Goal: Task Accomplishment & Management: Manage account settings

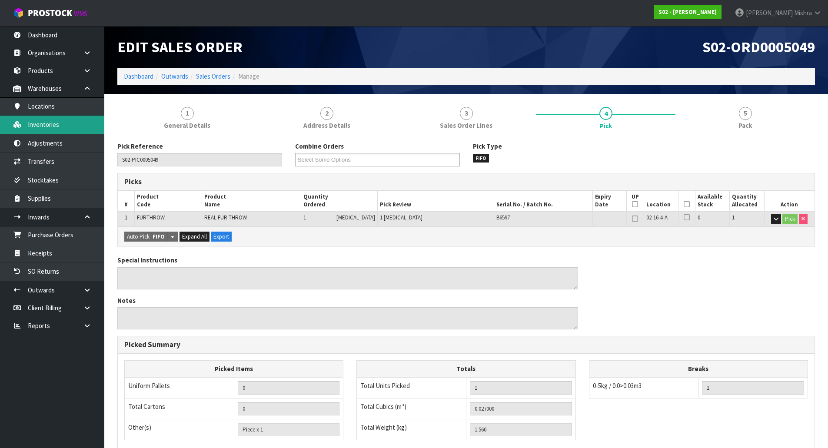
click at [69, 131] on link "Inventories" at bounding box center [52, 125] width 104 height 18
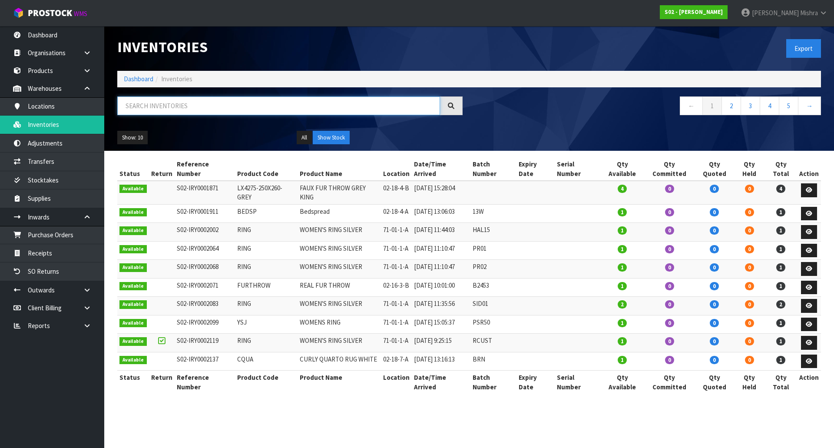
click at [140, 113] on input "text" at bounding box center [278, 105] width 323 height 19
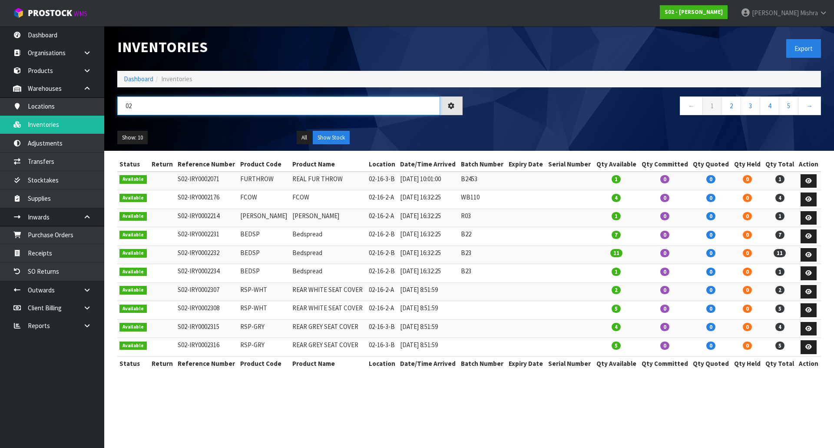
type input "0"
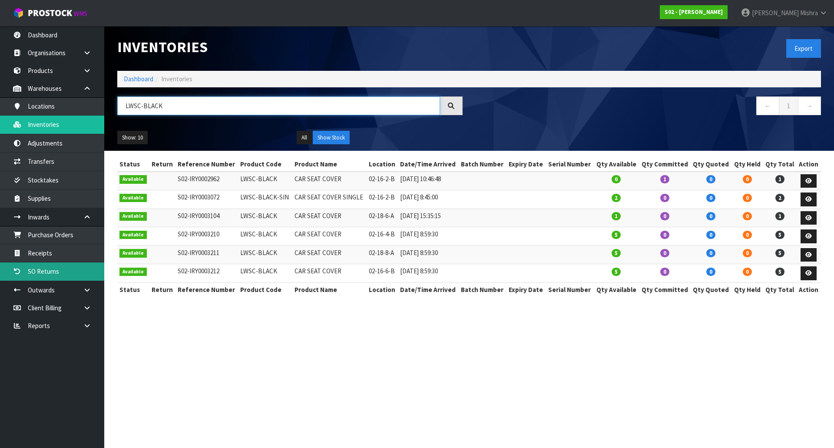
type input "LWSC-BLACK"
click at [137, 83] on link "Dashboard" at bounding box center [139, 79] width 30 height 8
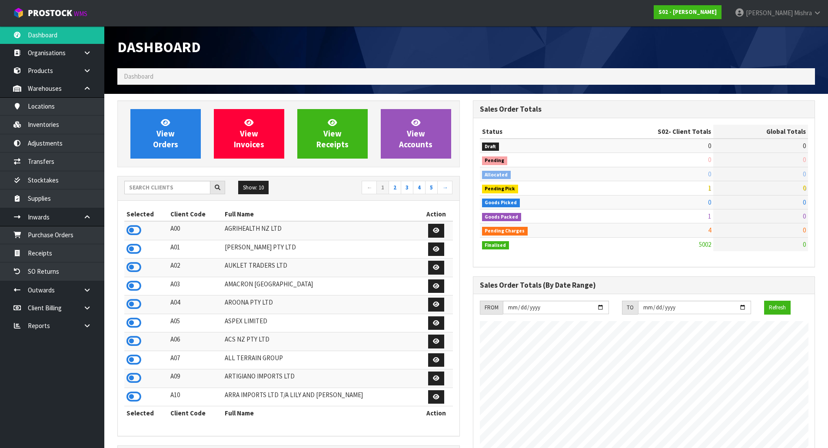
scroll to position [658, 355]
click at [169, 187] on input "text" at bounding box center [167, 187] width 86 height 13
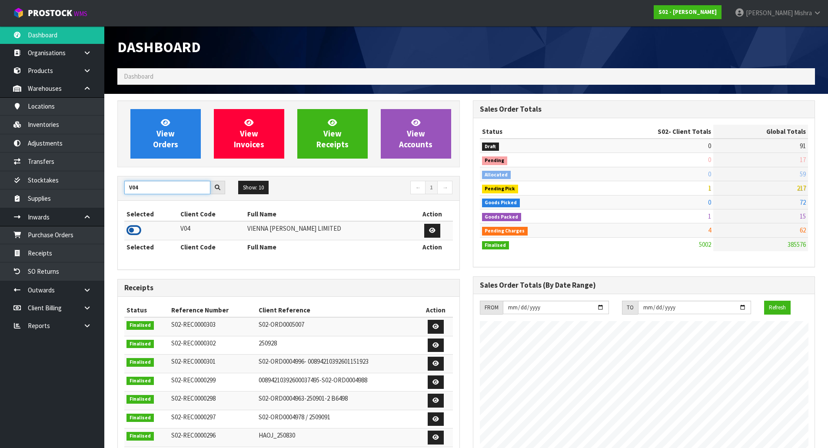
type input "V04"
click at [135, 236] on icon at bounding box center [133, 230] width 15 height 13
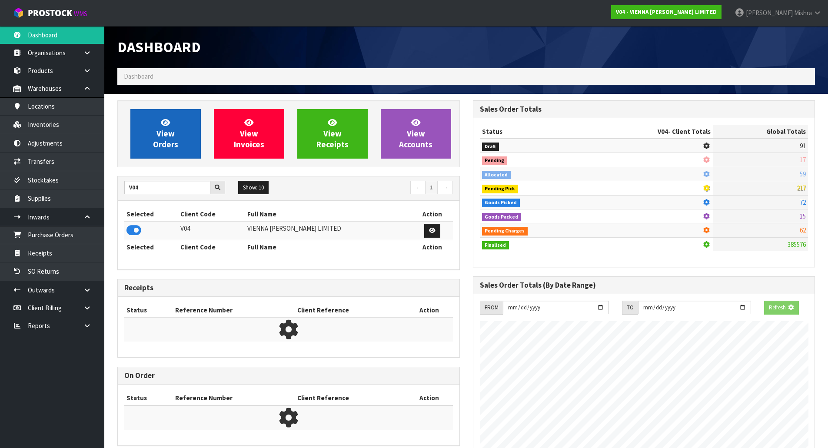
scroll to position [542, 355]
click at [157, 136] on span "View Orders" at bounding box center [165, 133] width 25 height 33
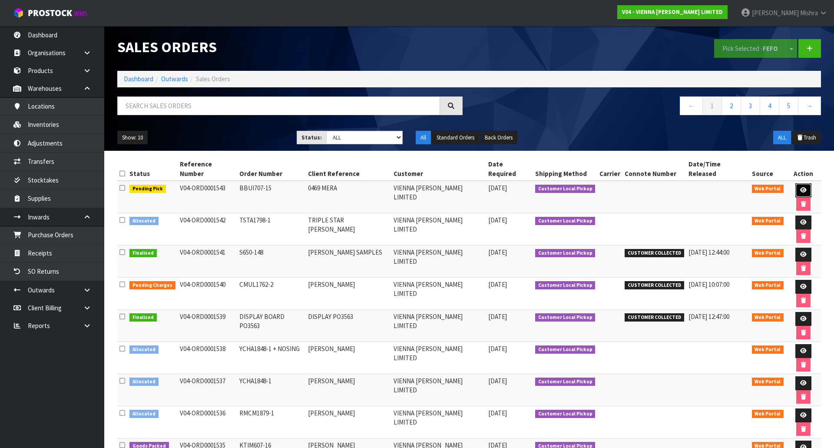
click at [801, 187] on icon at bounding box center [804, 190] width 7 height 6
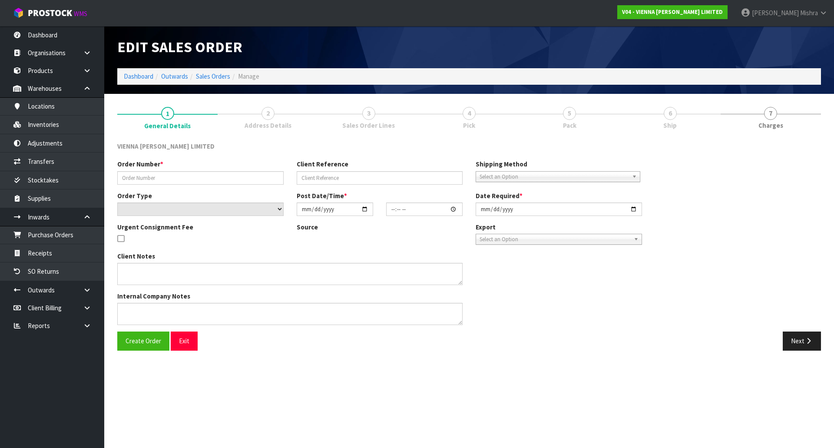
type input "BBUI707-15"
type input "0469 MERA"
select select "number:0"
type input "[DATE]"
type input "09:18:00.000"
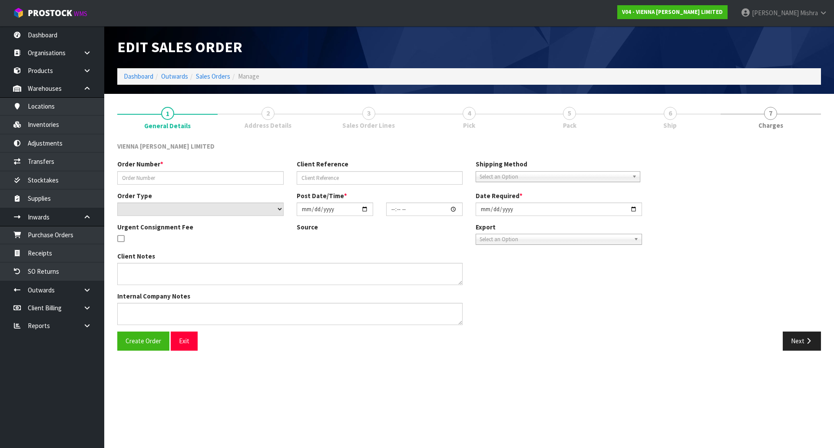
type input "[DATE]"
type textarea "0469 MERA"
type textarea "RAZVAN IS COLLECTING THIS AM [DATE]- URGENT PICK PLEASE."
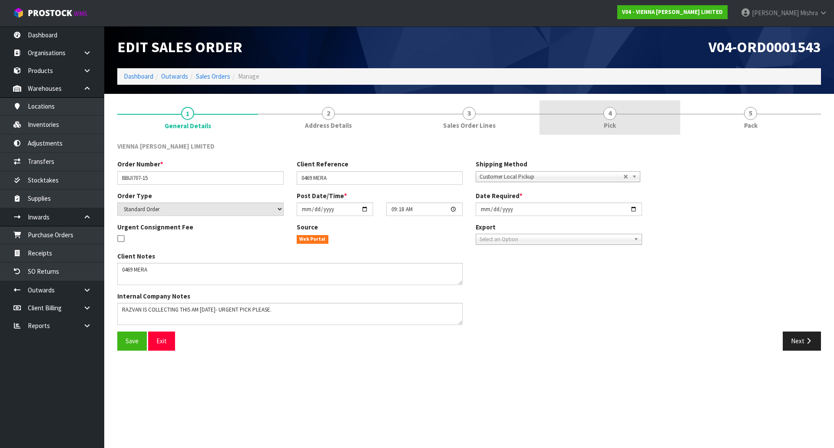
click at [635, 109] on link "4 Pick" at bounding box center [610, 117] width 141 height 34
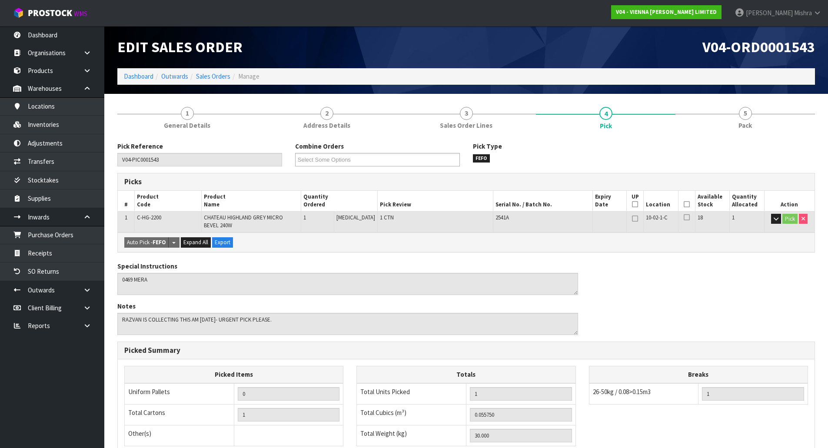
click at [685, 205] on icon at bounding box center [687, 204] width 6 height 0
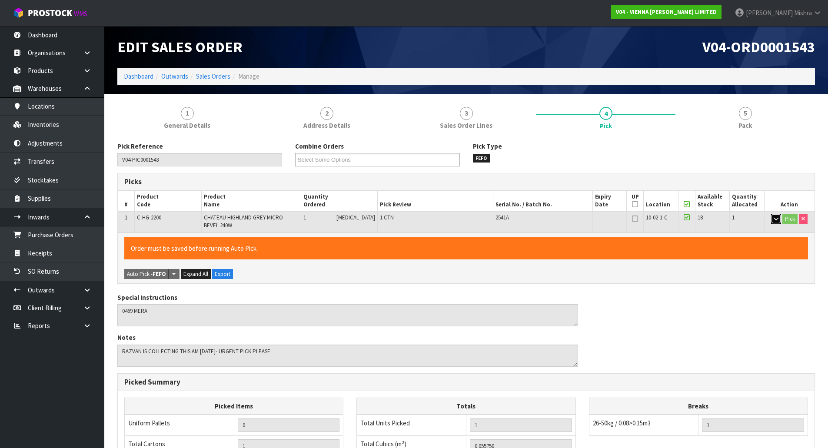
click at [774, 219] on icon "button" at bounding box center [776, 219] width 5 height 6
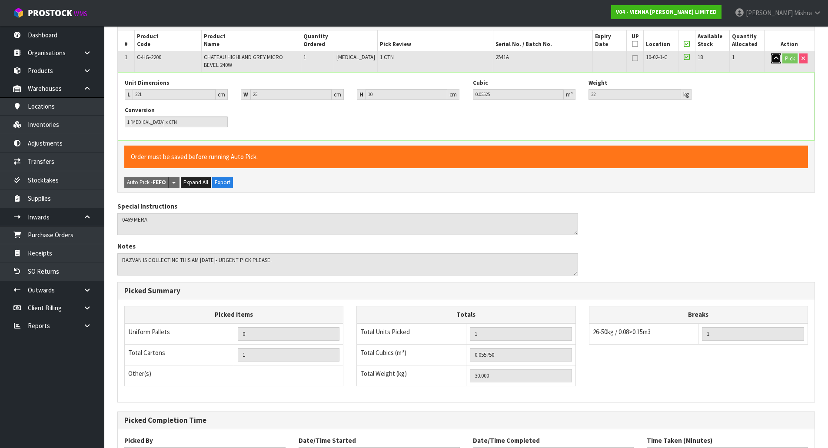
scroll to position [234, 0]
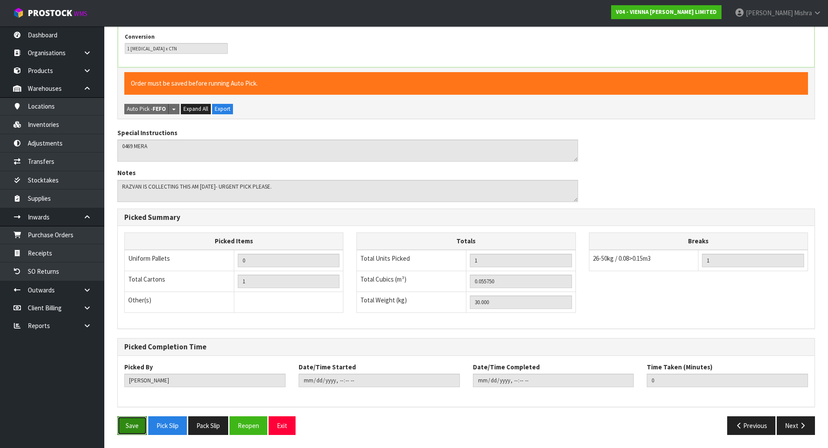
click at [118, 430] on button "Save" at bounding box center [132, 425] width 30 height 19
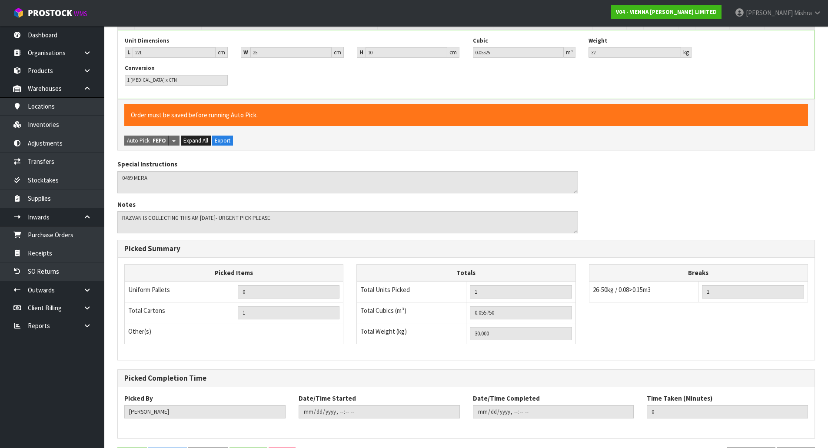
scroll to position [0, 0]
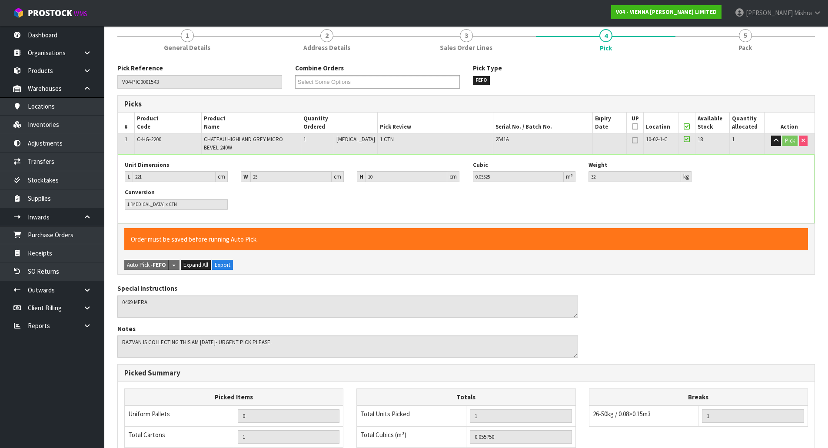
type input "[PERSON_NAME]"
type input "[DATE]T10:53:43"
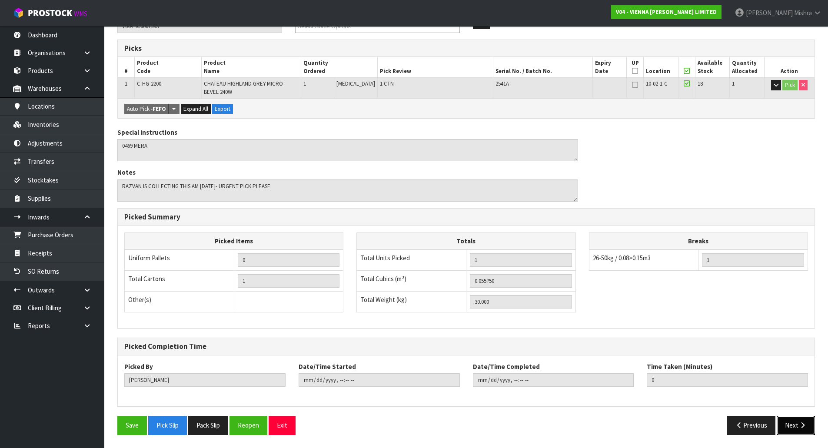
click at [796, 430] on button "Next" at bounding box center [796, 425] width 38 height 19
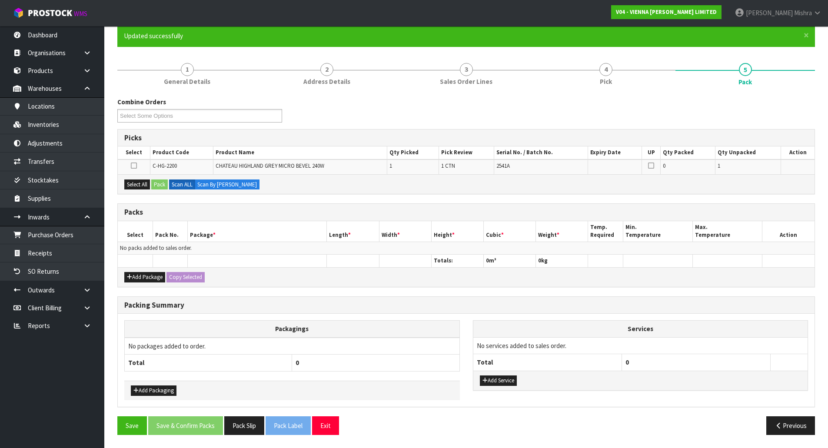
scroll to position [76, 0]
click at [131, 188] on button "Select All" at bounding box center [137, 184] width 26 height 10
click at [163, 183] on button "Pack" at bounding box center [159, 184] width 17 height 10
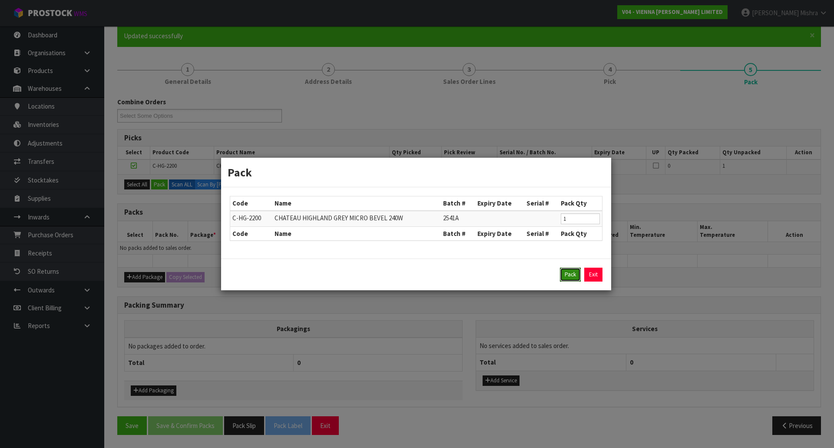
drag, startPoint x: 572, startPoint y: 278, endPoint x: 565, endPoint y: 276, distance: 6.7
click at [572, 277] on button "Pack" at bounding box center [570, 275] width 21 height 14
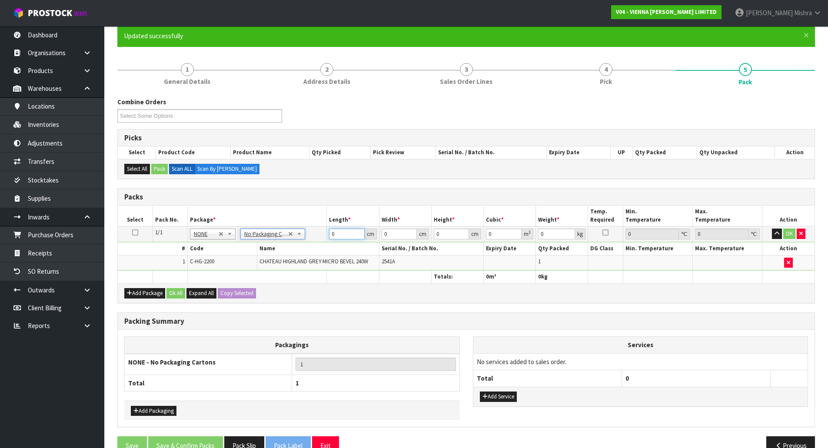
drag, startPoint x: 346, startPoint y: 234, endPoint x: 321, endPoint y: 234, distance: 24.3
click at [321, 234] on tr "1/1 NONE 007-001 007-002 007-004 007-009 007-013 007-014 007-015 007-017 007-01…" at bounding box center [466, 234] width 697 height 16
type input "221"
type input "15"
type input "1"
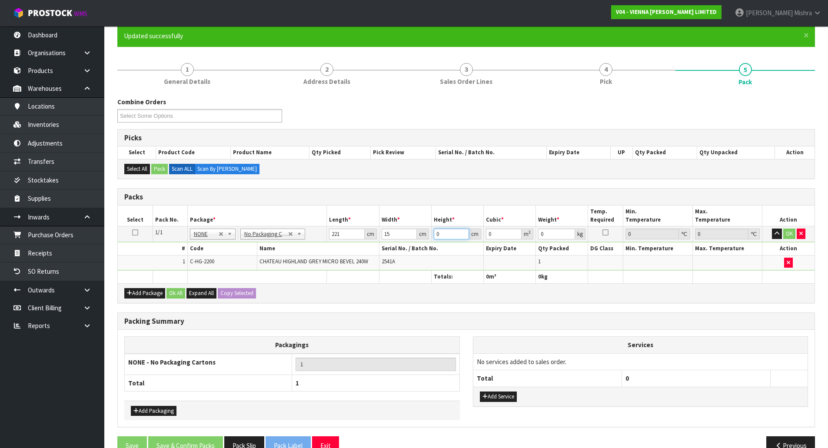
type input "0.003315"
type input "10"
type input "0.03315"
type input "10"
drag, startPoint x: 389, startPoint y: 234, endPoint x: 282, endPoint y: 238, distance: 107.0
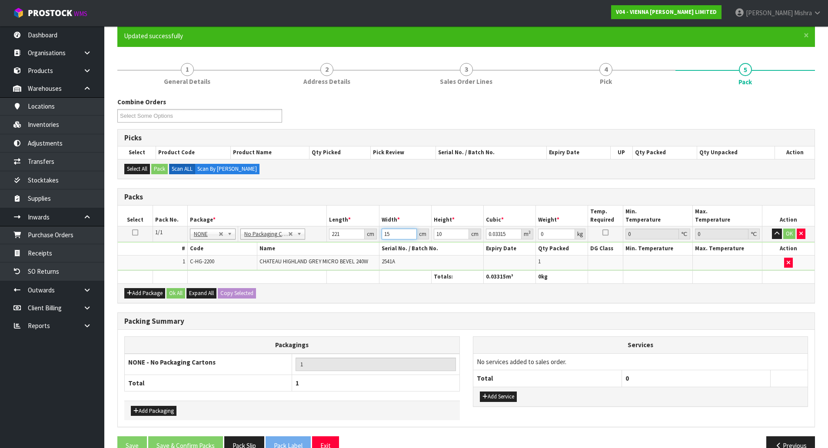
click at [282, 238] on tr "1/1 NONE 007-001 007-002 007-004 007-009 007-013 007-014 007-015 007-017 007-01…" at bounding box center [466, 234] width 697 height 16
type input "2"
type input "0.00442"
type input "25"
type input "0.05525"
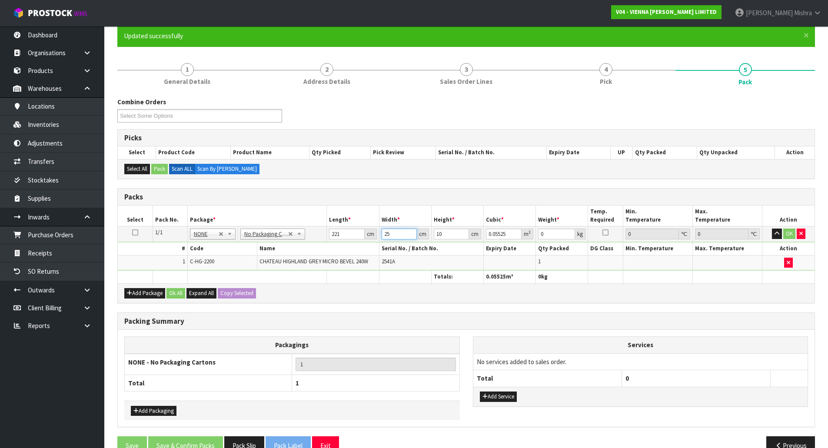
type input "25"
type input "32"
click at [174, 298] on button "Ok All" at bounding box center [175, 293] width 19 height 10
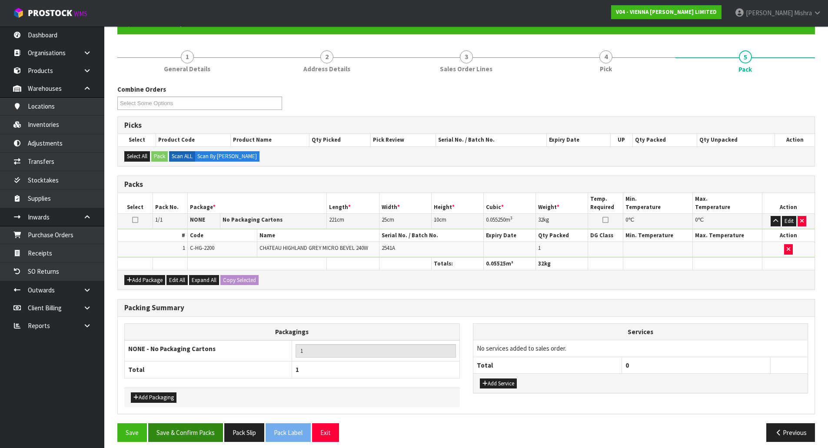
scroll to position [95, 0]
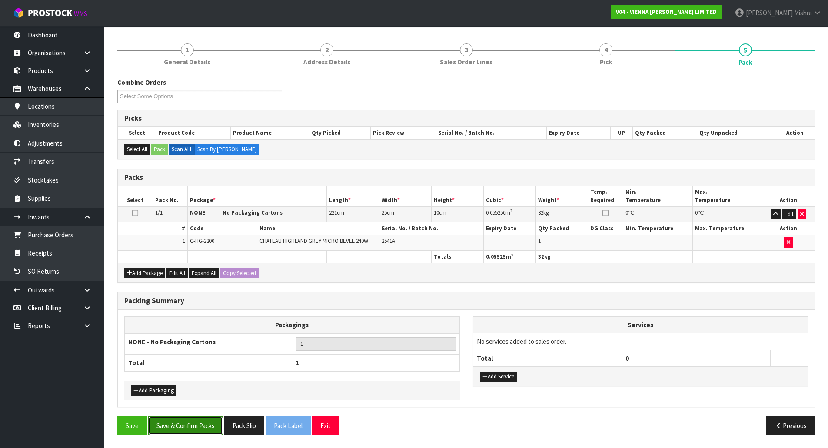
click at [188, 426] on button "Save & Confirm Packs" at bounding box center [185, 425] width 75 height 19
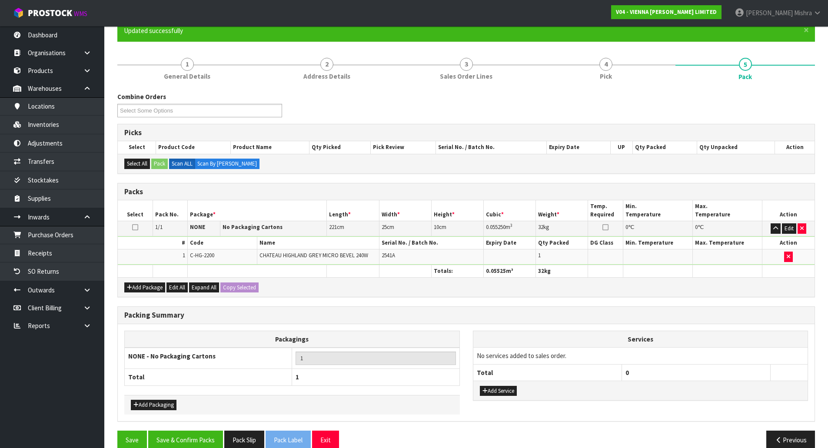
scroll to position [47, 0]
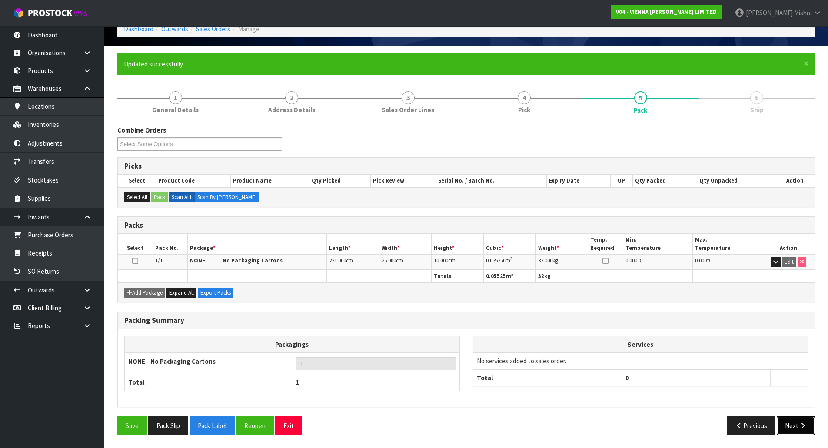
click at [792, 429] on button "Next" at bounding box center [796, 425] width 38 height 19
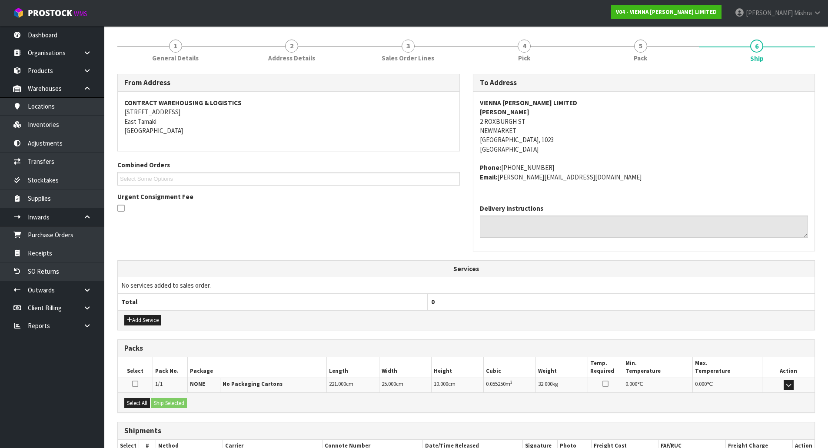
scroll to position [157, 0]
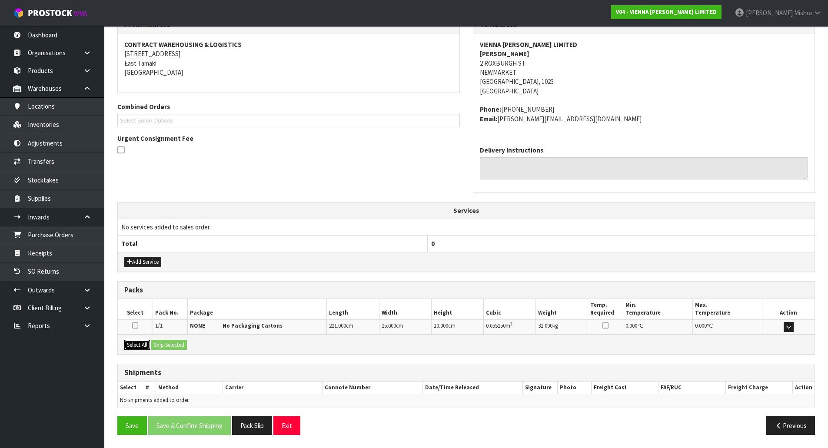
click at [144, 346] on button "Select All" at bounding box center [137, 345] width 26 height 10
click at [181, 341] on button "Ship Selected" at bounding box center [169, 345] width 36 height 10
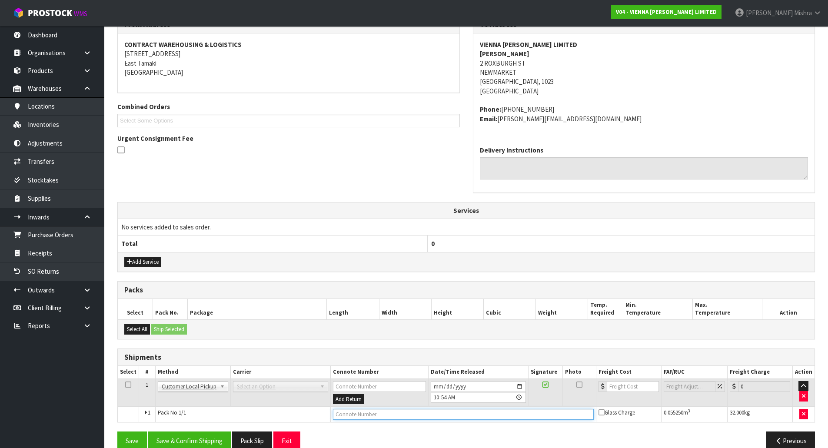
click at [454, 419] on input "text" at bounding box center [463, 414] width 261 height 11
type input "CUSTOMER COLLECTED"
click at [125, 155] on div at bounding box center [288, 150] width 342 height 11
click at [122, 154] on icon at bounding box center [120, 150] width 7 height 8
click at [0, 0] on input "checkbox" at bounding box center [0, 0] width 0 height 0
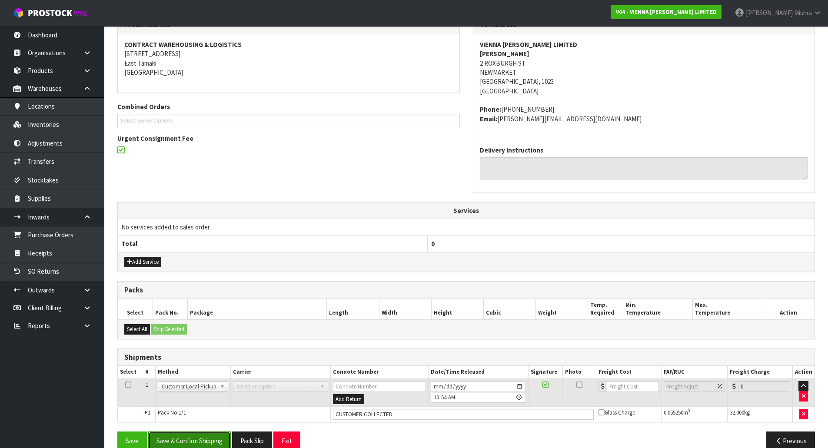
click at [186, 439] on button "Save & Confirm Shipping" at bounding box center [189, 441] width 83 height 19
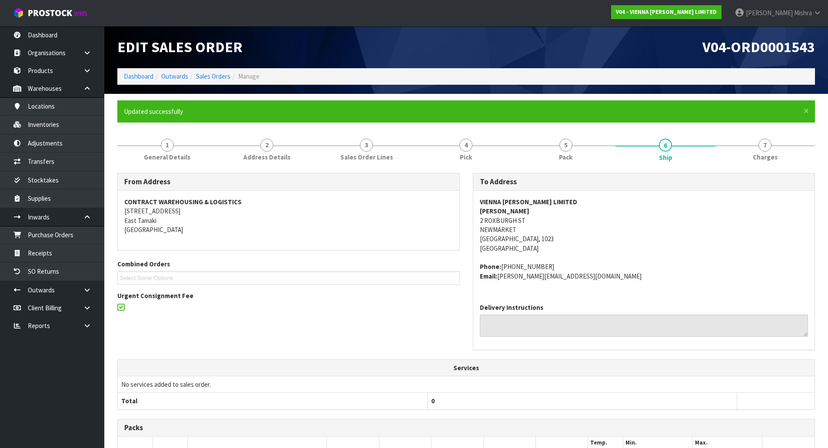
click at [134, 81] on ol "Dashboard Outwards Sales Orders Manage" at bounding box center [466, 76] width 698 height 16
click at [130, 77] on link "Dashboard" at bounding box center [139, 76] width 30 height 8
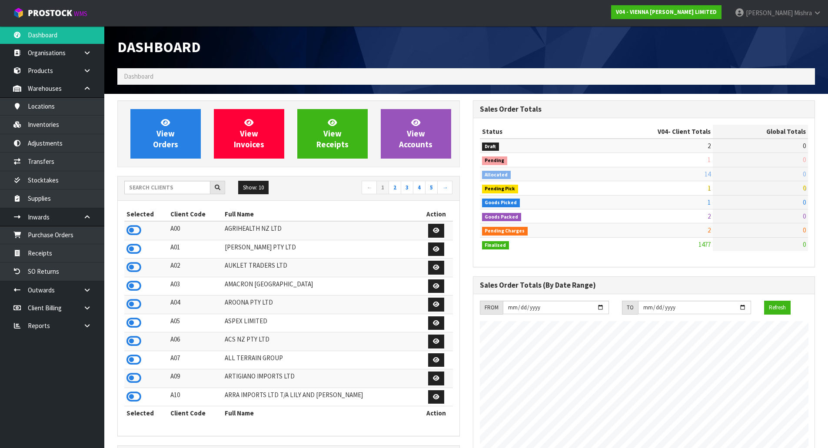
scroll to position [687, 355]
click at [149, 186] on input "text" at bounding box center [167, 187] width 86 height 13
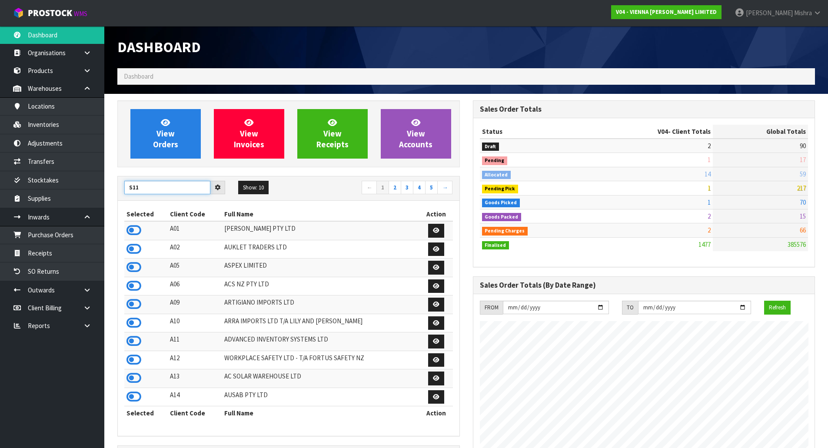
type input "S11"
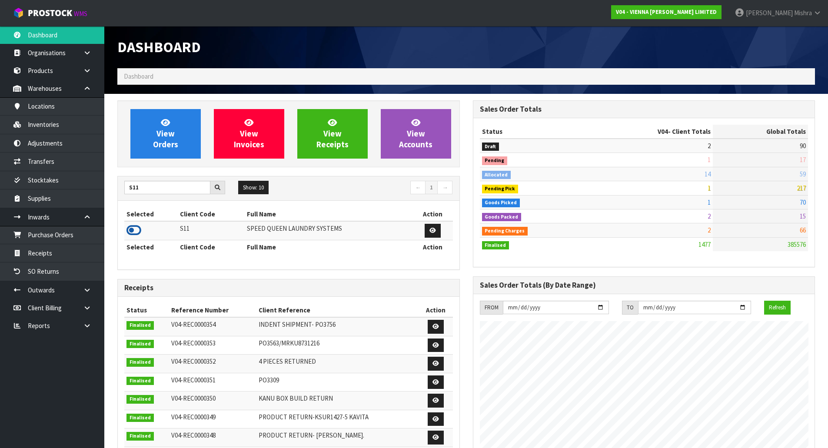
click at [141, 229] on icon at bounding box center [133, 230] width 15 height 13
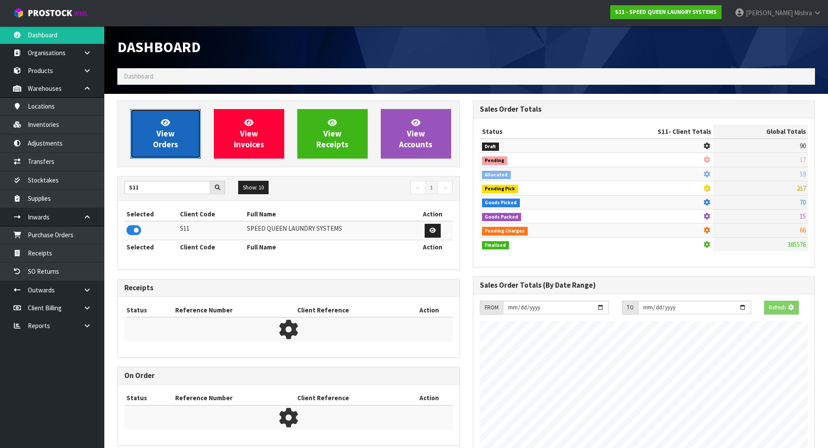
click at [160, 127] on link "View Orders" at bounding box center [165, 134] width 70 height 50
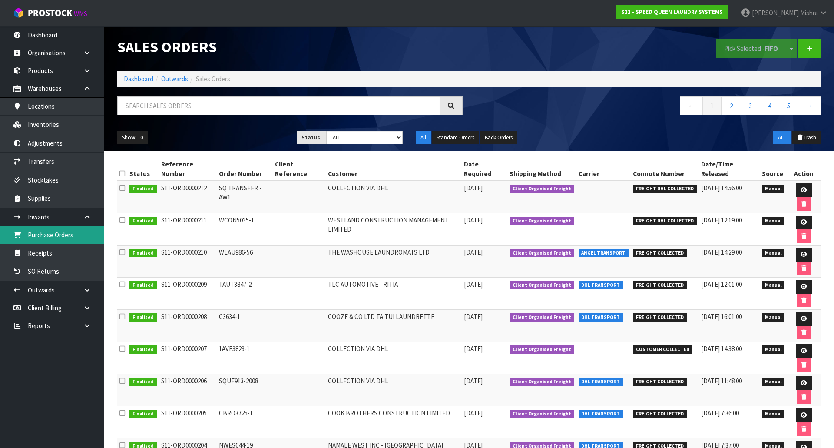
click at [71, 237] on link "Purchase Orders" at bounding box center [52, 235] width 104 height 18
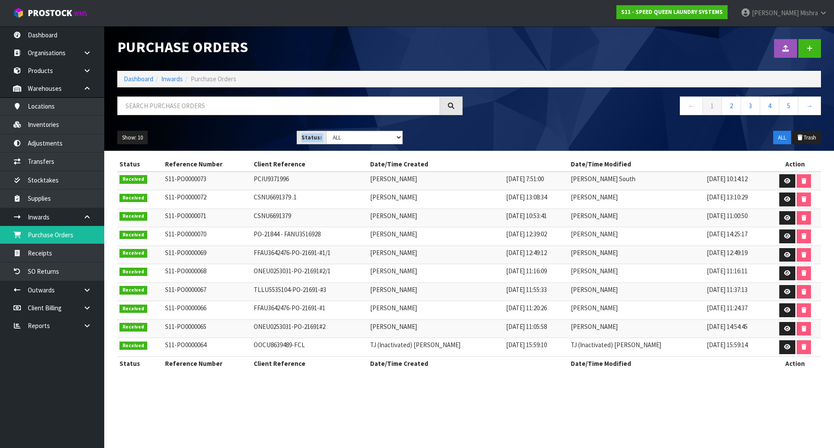
click at [347, 133] on div "Show: 10 5 10 25 50 Status: Draft Pending Received Cancelled ALL ALL Trash" at bounding box center [469, 137] width 717 height 27
drag, startPoint x: 347, startPoint y: 133, endPoint x: 348, endPoint y: 139, distance: 6.2
click at [347, 133] on select "Draft Pending Received Cancelled ALL" at bounding box center [364, 137] width 77 height 13
select select "string:0"
click at [326, 131] on select "Draft Pending Received Cancelled ALL" at bounding box center [364, 137] width 77 height 13
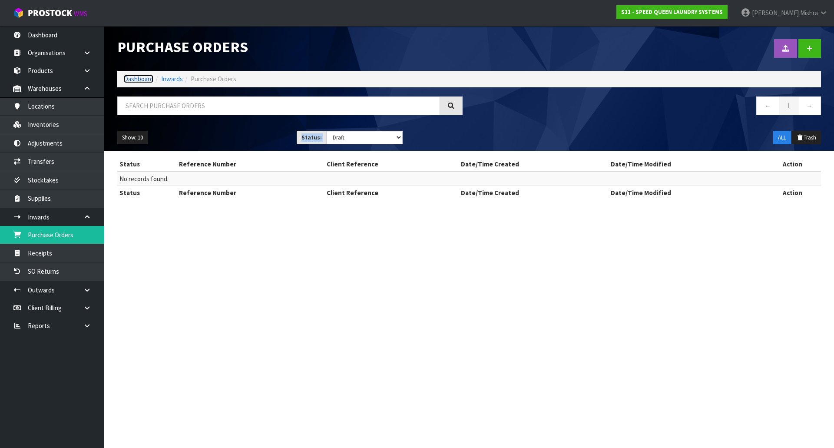
click at [141, 78] on link "Dashboard" at bounding box center [139, 79] width 30 height 8
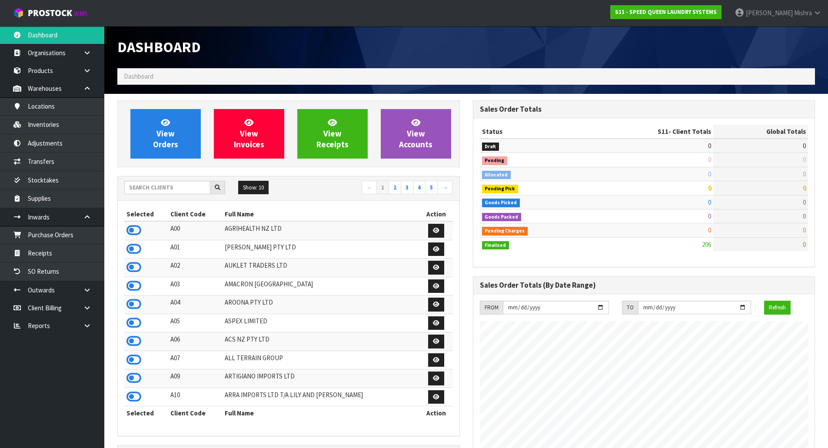
scroll to position [532, 355]
click at [198, 190] on input "text" at bounding box center [167, 187] width 86 height 13
type input "V04"
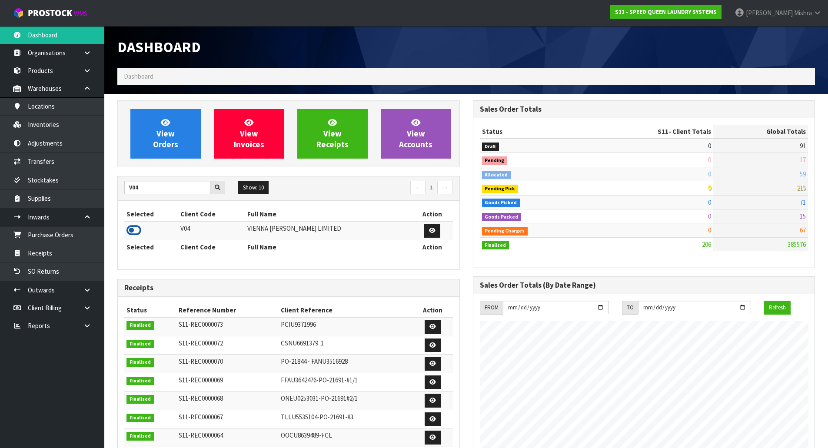
click at [130, 233] on icon at bounding box center [133, 230] width 15 height 13
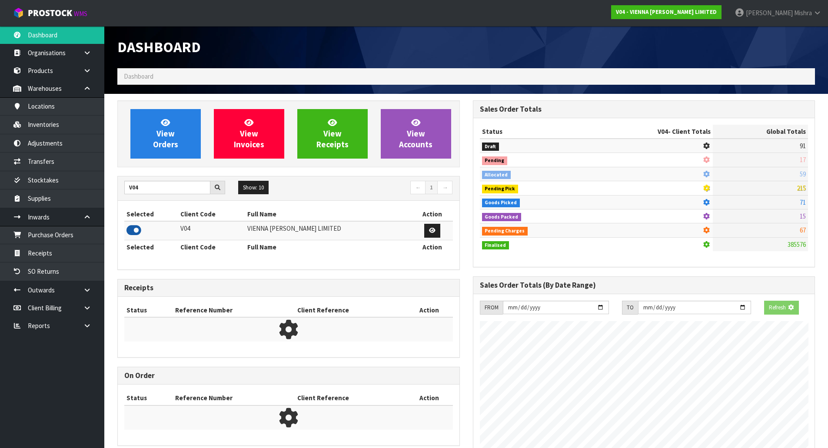
scroll to position [677, 355]
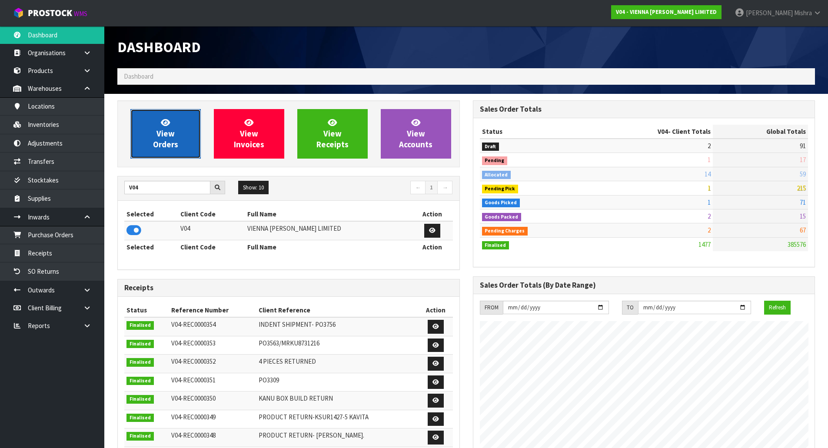
click at [169, 136] on span "View Orders" at bounding box center [165, 133] width 25 height 33
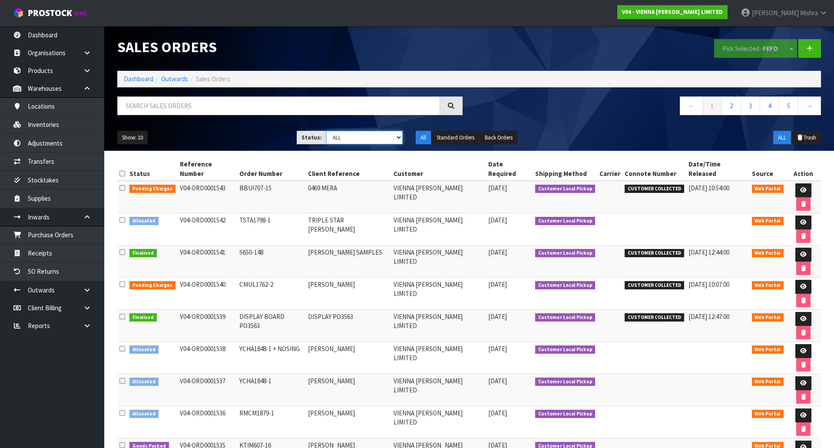
click at [346, 140] on select "Draft Pending Allocated Pending Pick Goods Picked Goods Packed Pending Charges …" at bounding box center [364, 137] width 77 height 13
select select "string:3"
click at [326, 131] on select "Draft Pending Allocated Pending Pick Goods Picked Goods Packed Pending Charges …" at bounding box center [364, 137] width 77 height 13
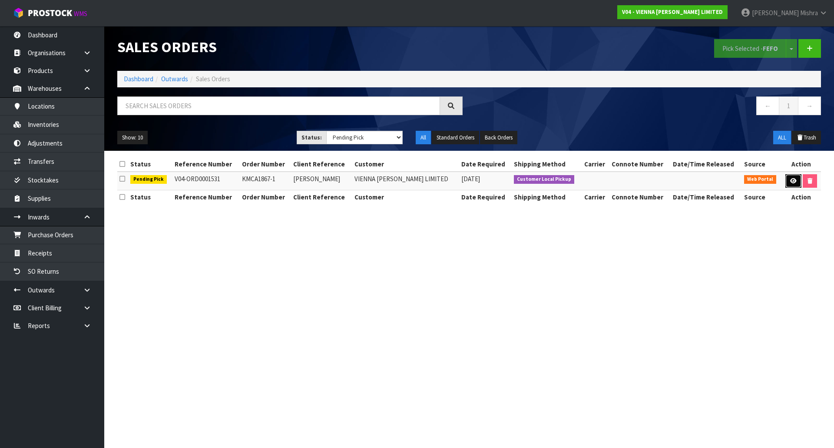
click at [787, 181] on link at bounding box center [794, 181] width 16 height 14
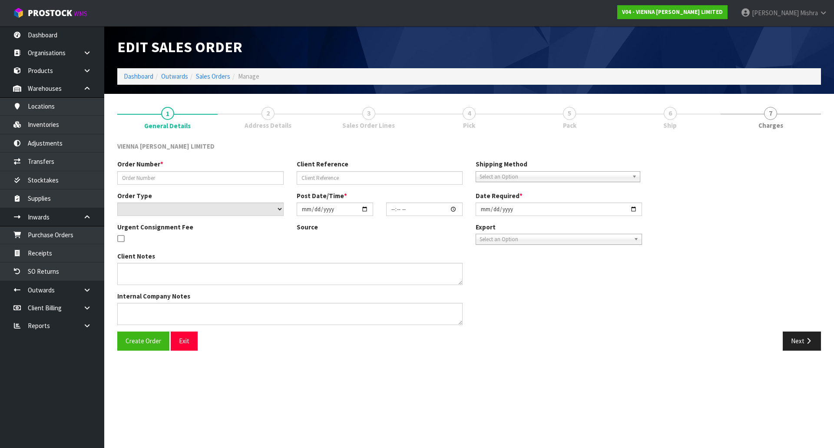
type input "KMCA1867-1"
type input "[PERSON_NAME]"
select select "number:0"
type input "[DATE]"
type input "14:16:00.000"
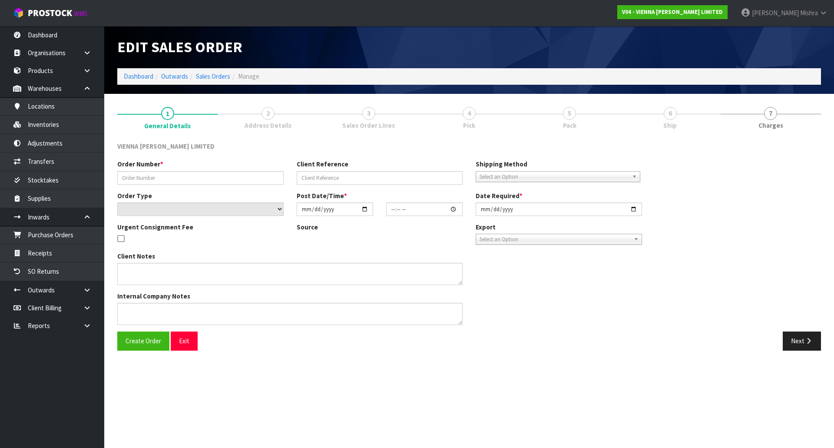
type input "[DATE]"
type textarea "[PERSON_NAME]"
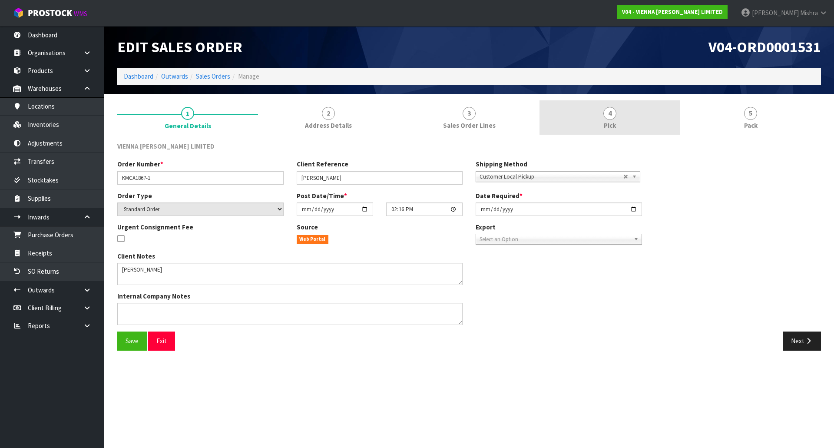
click at [619, 118] on link "4 Pick" at bounding box center [610, 117] width 141 height 34
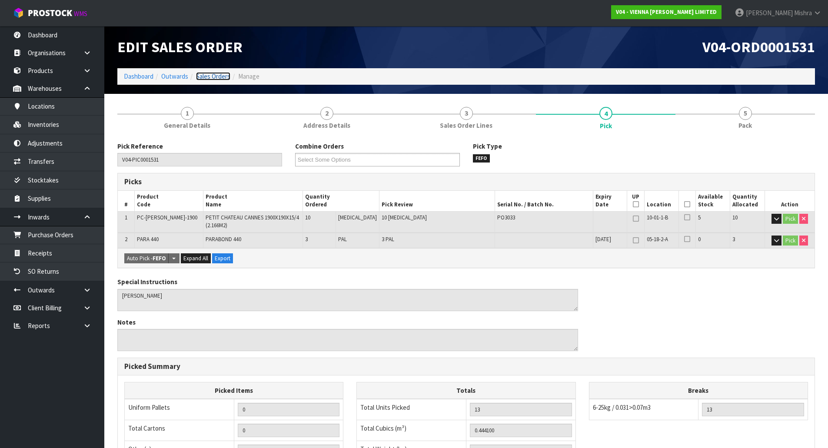
click at [215, 78] on link "Sales Orders" at bounding box center [213, 76] width 34 height 8
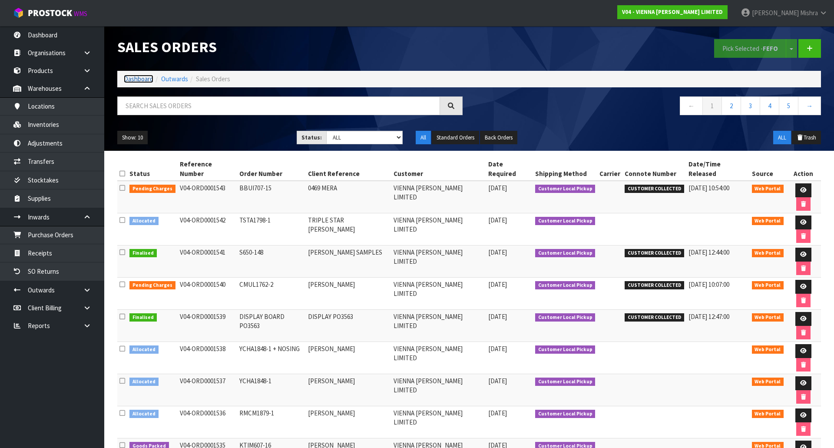
click at [131, 75] on link "Dashboard" at bounding box center [139, 79] width 30 height 8
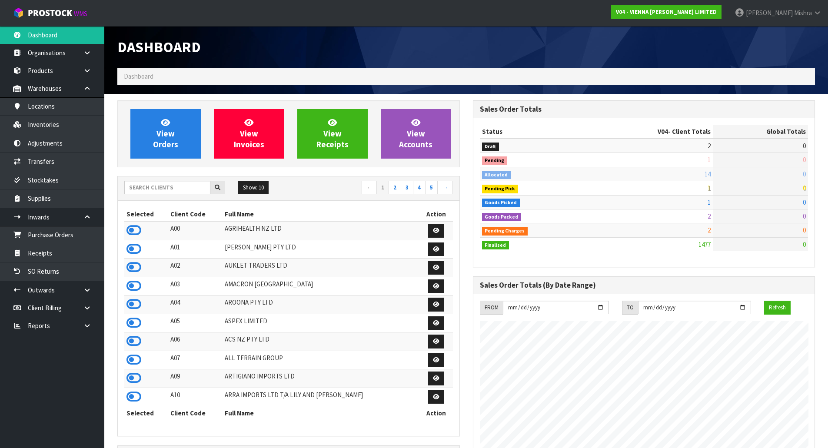
scroll to position [687, 355]
click at [144, 179] on div "Show: 10 5 10 25 50 ← 1 2 3 4 5 →" at bounding box center [289, 188] width 342 height 24
click at [145, 186] on input "text" at bounding box center [167, 187] width 86 height 13
type input "13"
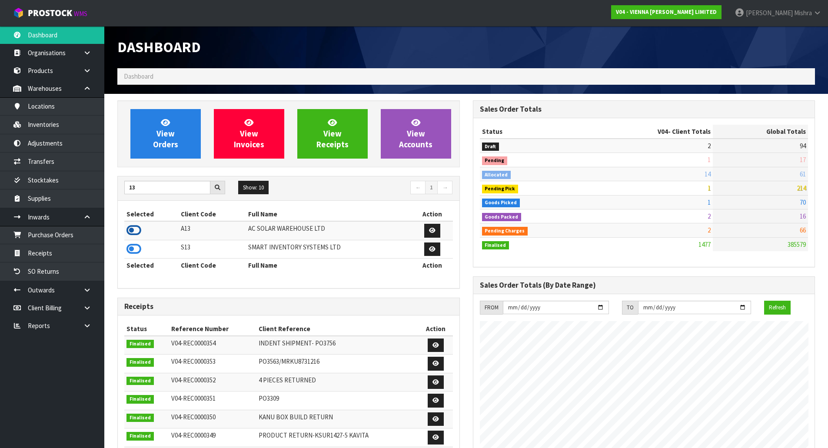
click at [138, 233] on icon at bounding box center [133, 230] width 15 height 13
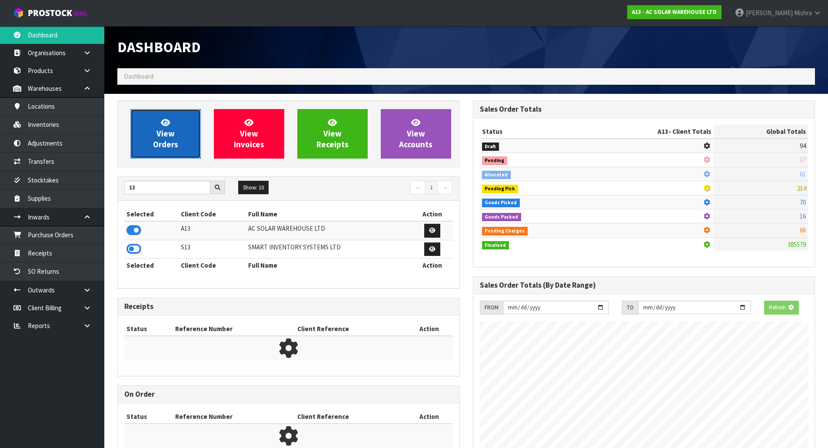
scroll to position [705, 355]
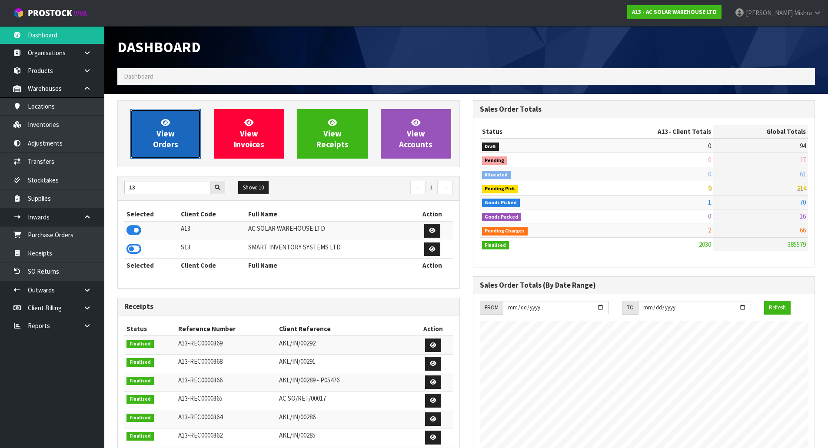
click at [183, 133] on link "View Orders" at bounding box center [165, 134] width 70 height 50
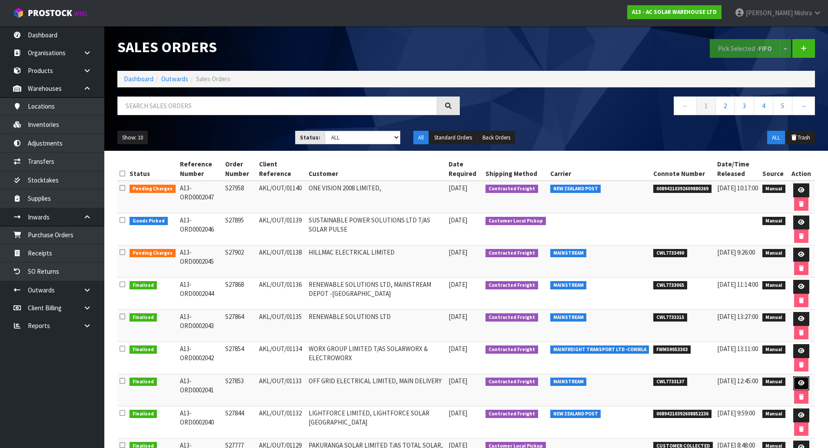
click at [801, 381] on icon at bounding box center [801, 383] width 7 height 6
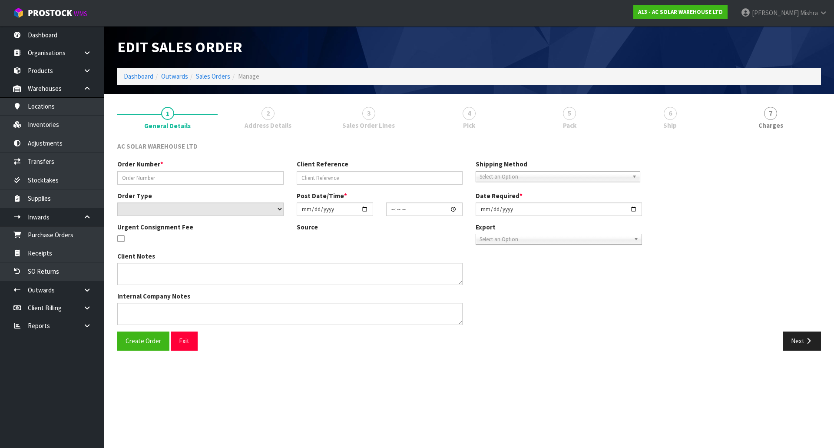
type input "S27853"
type input "AKL/OUT/01133"
select select "number:0"
type input "[DATE]"
type input "12:14:00.000"
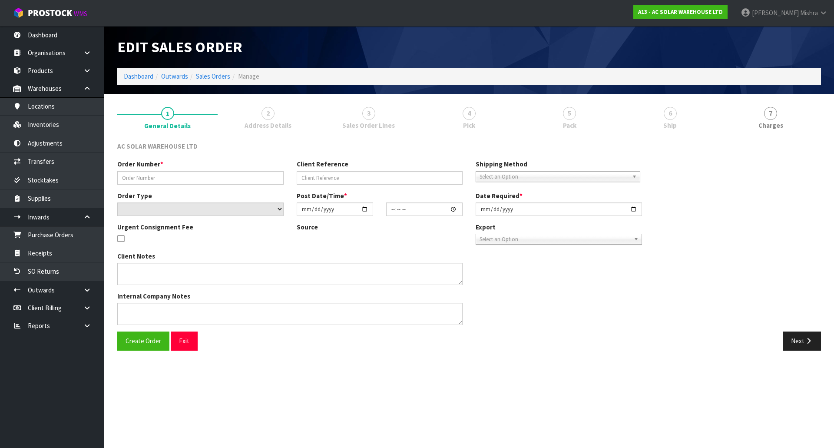
type input "[DATE]"
type textarea "SEND WITH MAINSTREAM"
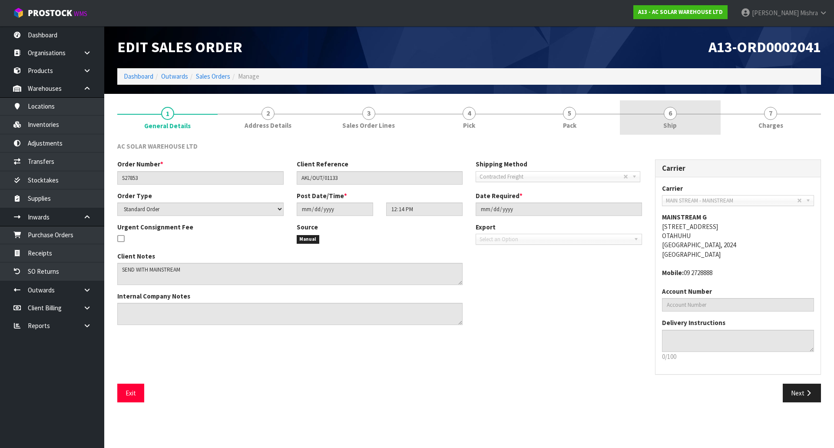
click at [637, 107] on link "6 Ship" at bounding box center [670, 117] width 100 height 34
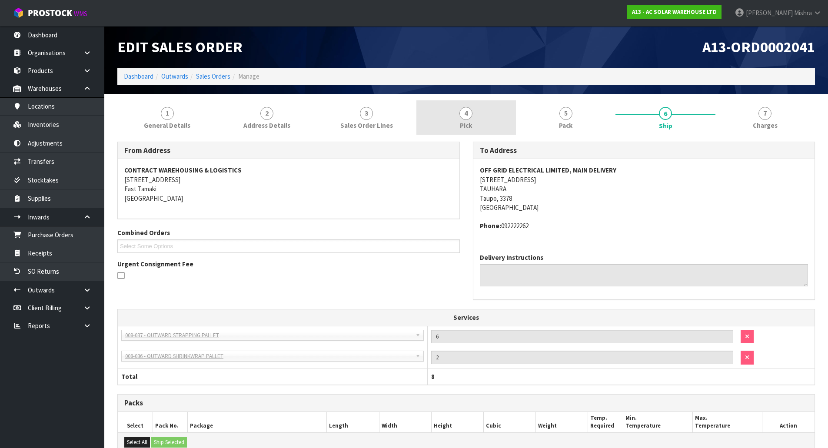
click at [472, 109] on link "4 Pick" at bounding box center [466, 117] width 100 height 34
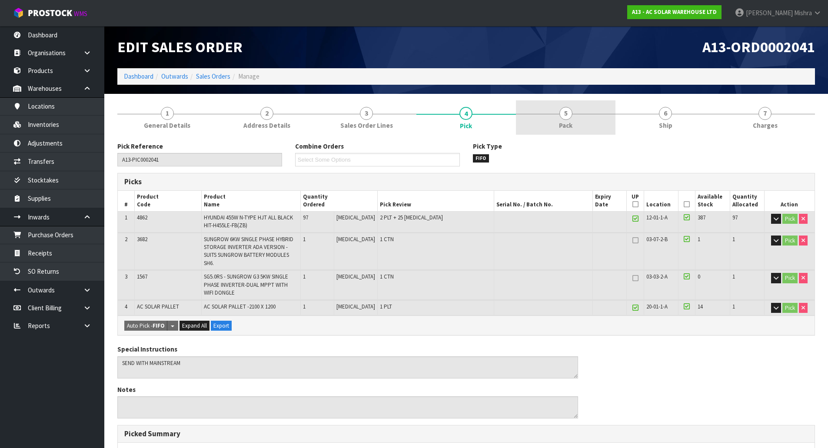
click at [554, 115] on link "5 Pack" at bounding box center [566, 117] width 100 height 34
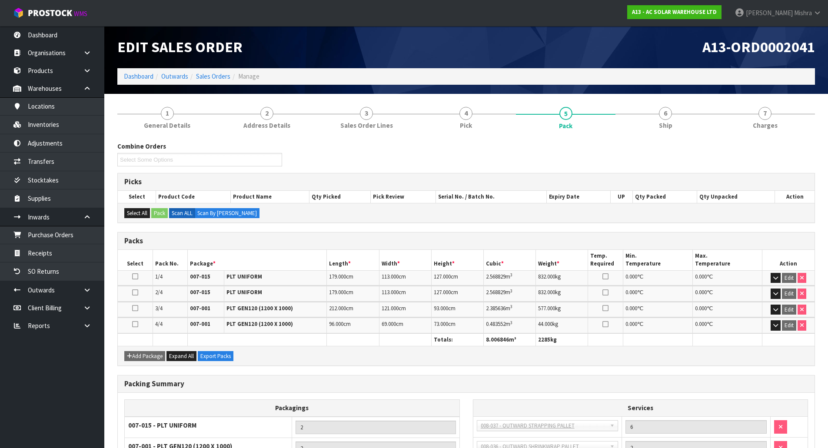
scroll to position [84, 0]
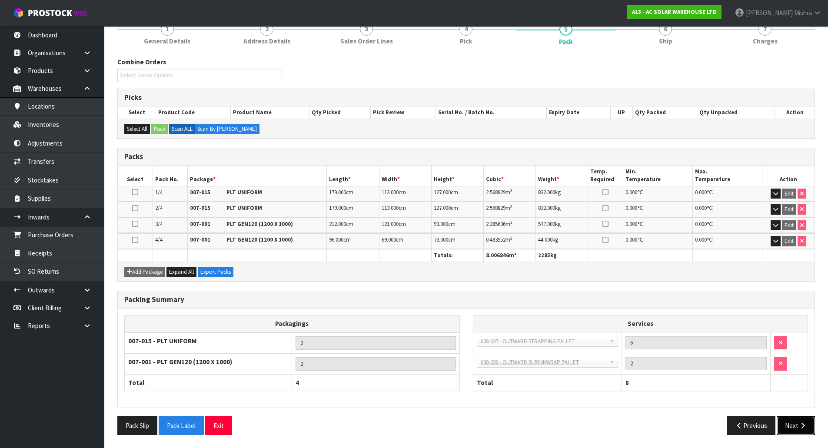
click at [809, 426] on button "Next" at bounding box center [796, 425] width 38 height 19
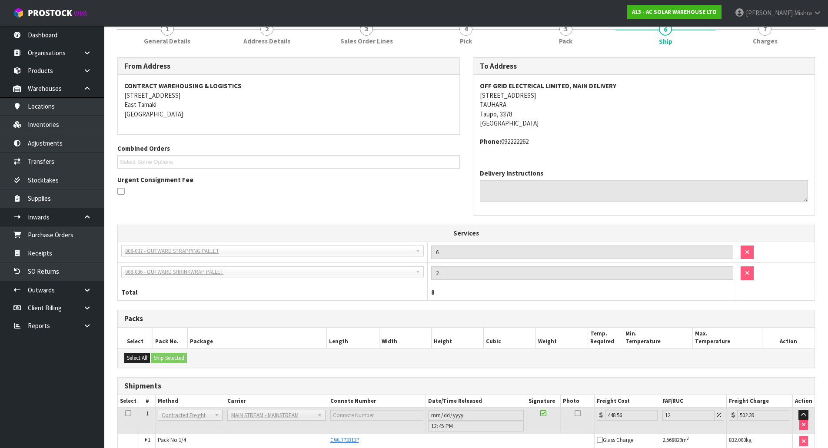
click at [809, 426] on td at bounding box center [803, 420] width 22 height 27
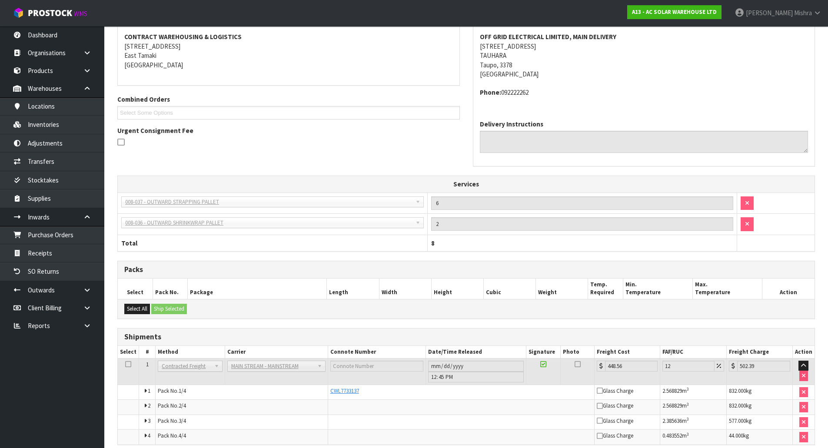
scroll to position [171, 0]
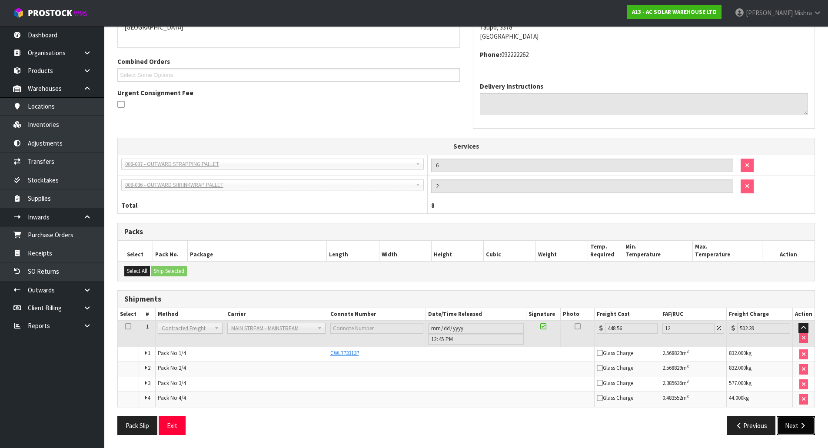
click at [793, 420] on button "Next" at bounding box center [796, 425] width 38 height 19
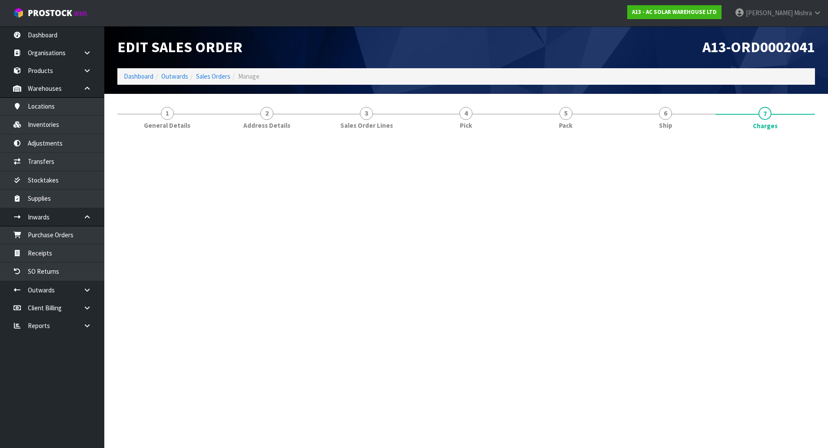
scroll to position [0, 0]
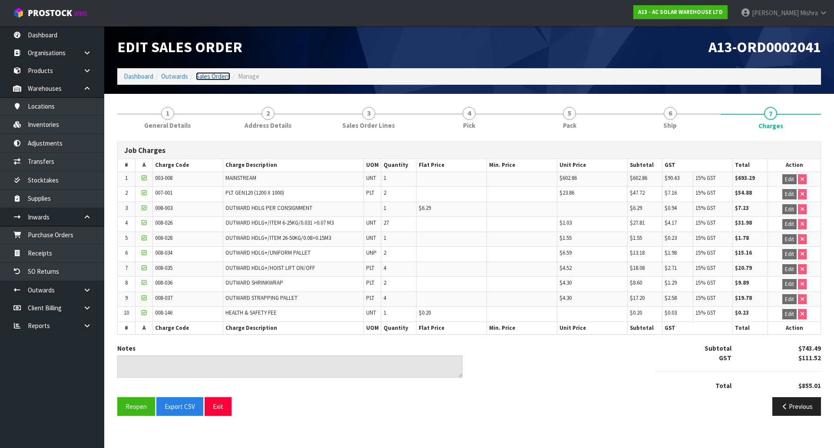
click at [214, 75] on link "Sales Orders" at bounding box center [213, 76] width 34 height 8
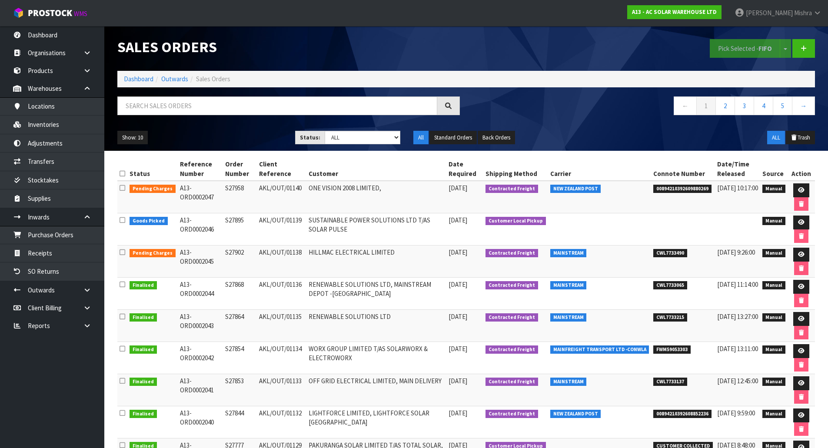
click at [683, 384] on span "CWL7733137" at bounding box center [670, 382] width 34 height 9
click at [682, 384] on span "CWL7733137" at bounding box center [670, 382] width 34 height 9
copy tr "CWL7733137"
click at [801, 380] on link at bounding box center [801, 383] width 16 height 14
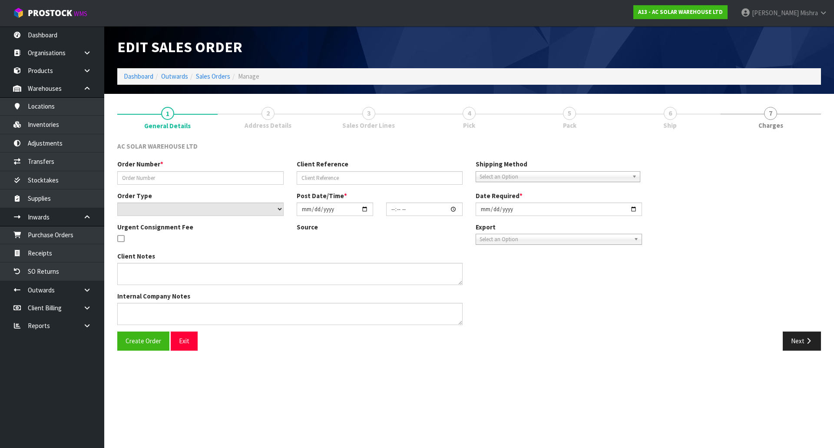
type input "S27853"
type input "AKL/OUT/01133"
select select "number:0"
type input "[DATE]"
type input "12:14:00.000"
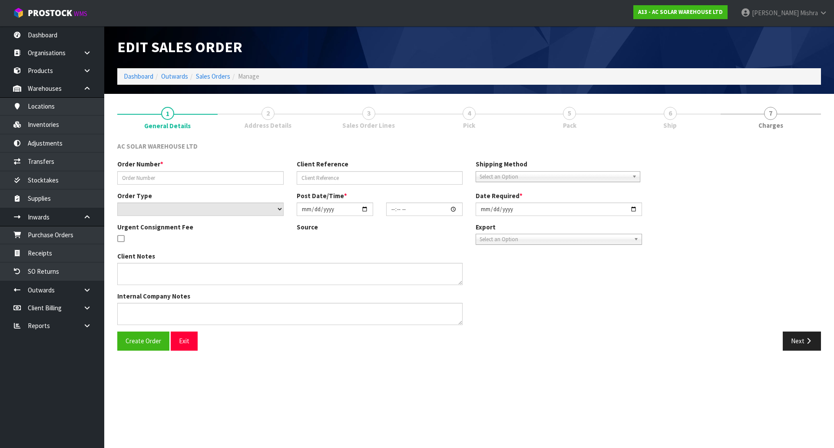
type input "[DATE]"
type textarea "SEND WITH MAINSTREAM"
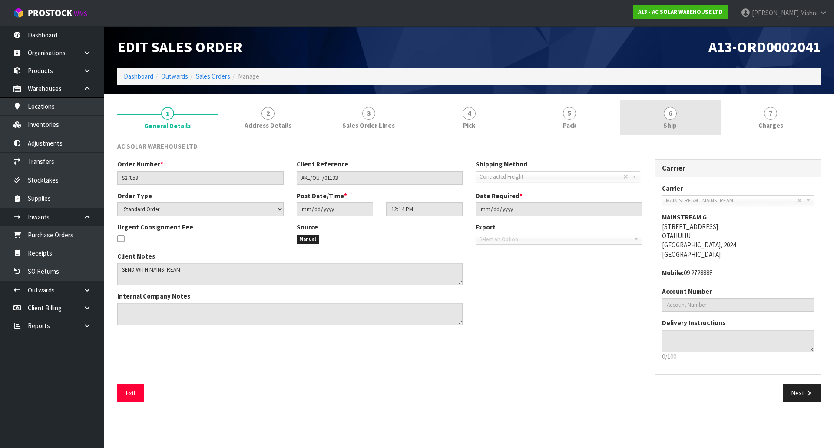
click at [657, 126] on link "6 Ship" at bounding box center [670, 117] width 100 height 34
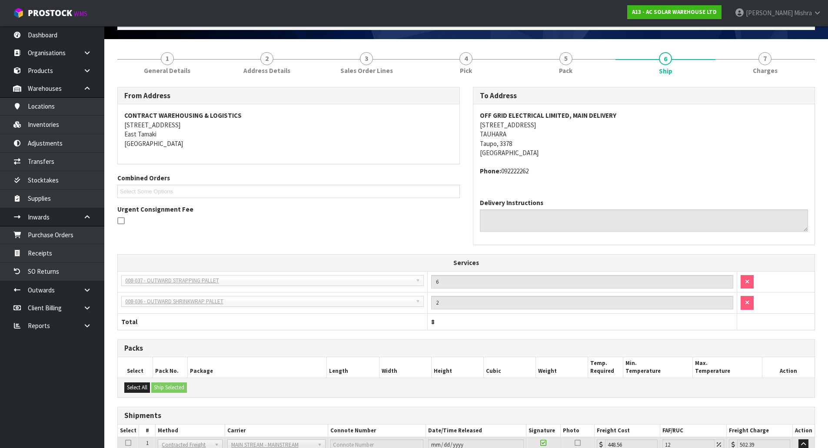
scroll to position [171, 0]
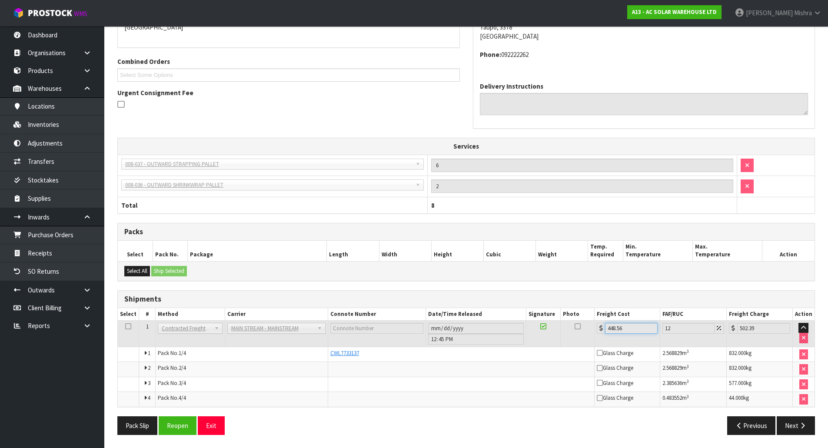
drag, startPoint x: 635, startPoint y: 331, endPoint x: 540, endPoint y: 330, distance: 94.7
click at [540, 330] on tr "1 Client Local Pickup Customer Local Pickup Company Freight Contracted Freight …" at bounding box center [466, 333] width 697 height 27
click at [450, 339] on input "12:45:00.000" at bounding box center [476, 339] width 96 height 11
click at [460, 340] on input "12:45:00.000" at bounding box center [476, 339] width 96 height 11
drag, startPoint x: 462, startPoint y: 339, endPoint x: 433, endPoint y: 339, distance: 28.3
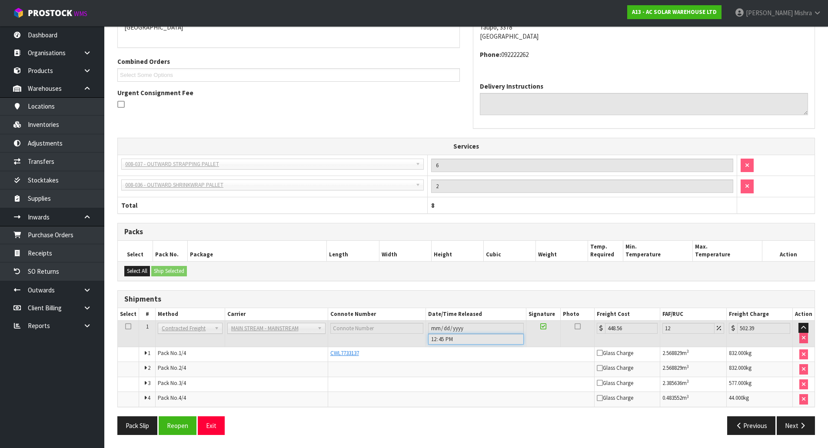
click at [433, 339] on input "12:45:00.000" at bounding box center [476, 339] width 96 height 11
click at [439, 339] on input "12:45:00.000" at bounding box center [476, 339] width 96 height 11
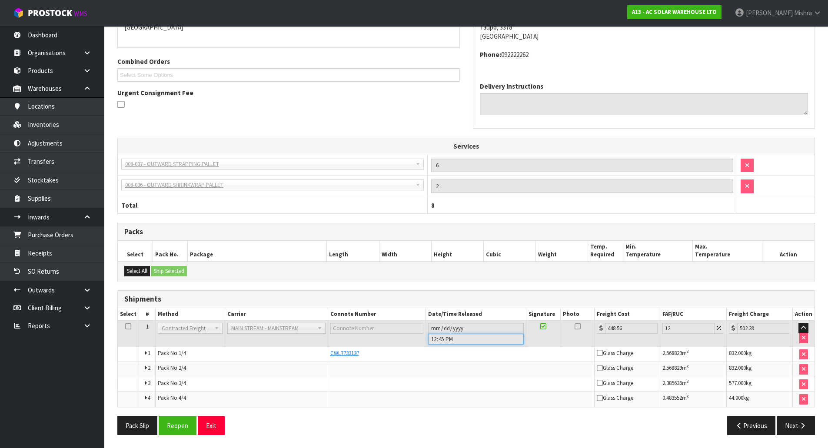
click at [439, 339] on input "12:45:00.000" at bounding box center [476, 339] width 96 height 11
drag, startPoint x: 456, startPoint y: 339, endPoint x: 440, endPoint y: 339, distance: 16.1
click at [440, 339] on input "12:45:00.000" at bounding box center [476, 339] width 96 height 11
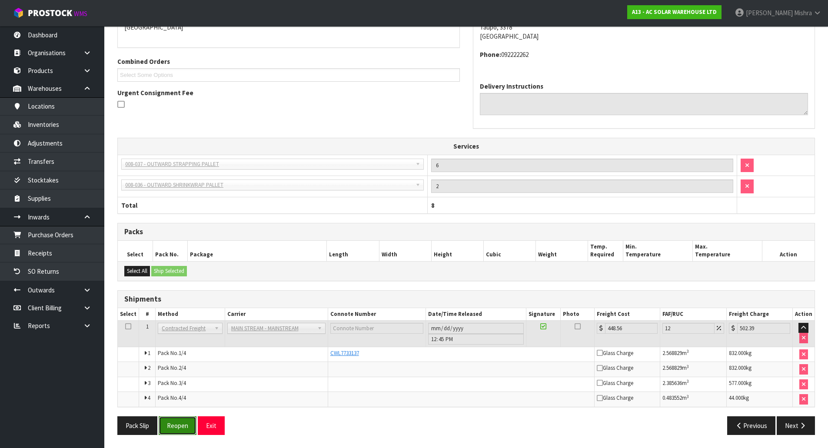
click at [182, 423] on button "Reopen" at bounding box center [178, 425] width 38 height 19
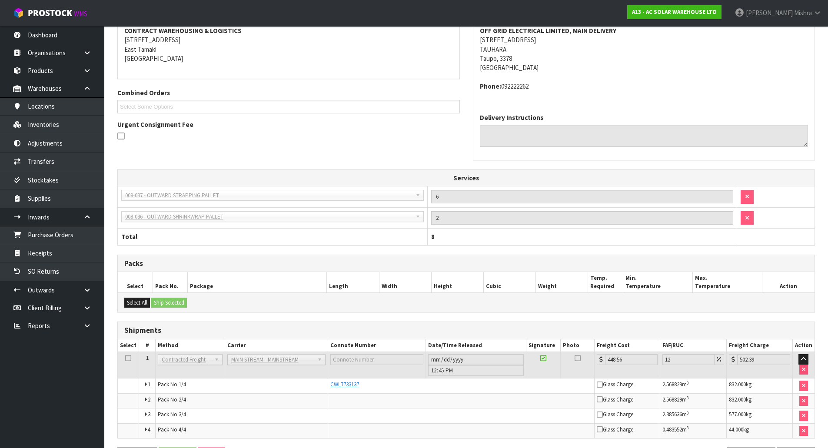
scroll to position [0, 0]
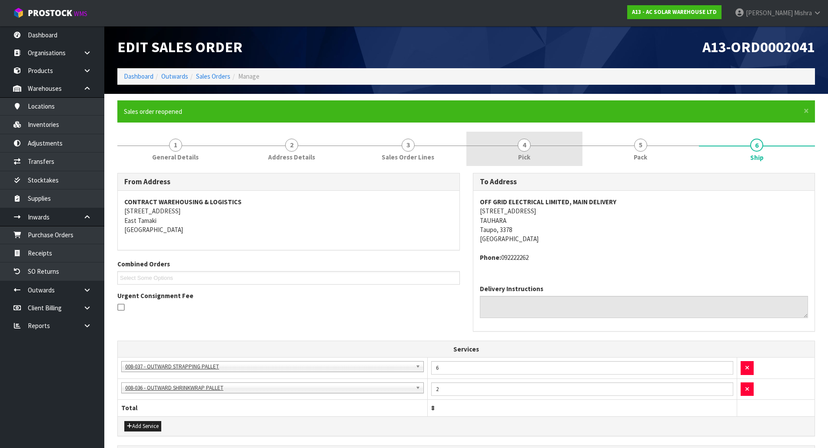
click at [545, 154] on link "4 Pick" at bounding box center [524, 149] width 116 height 34
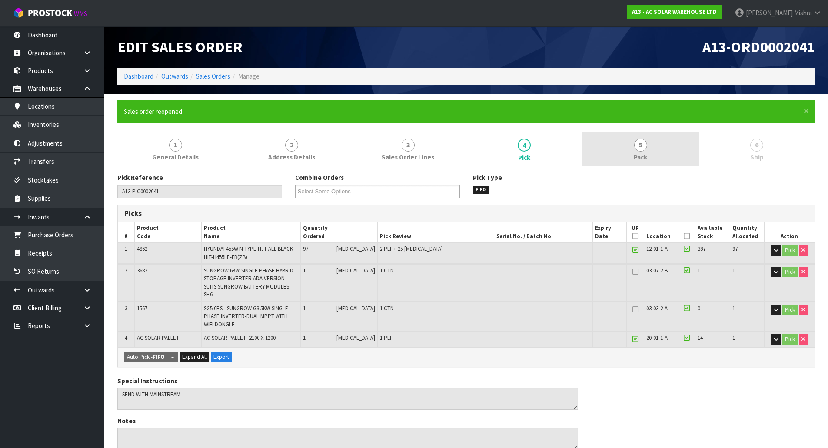
click at [621, 152] on link "5 Pack" at bounding box center [640, 149] width 116 height 34
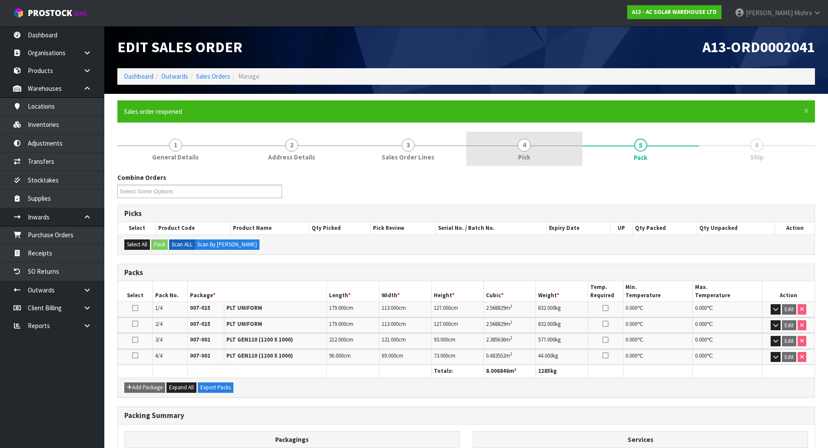
click at [530, 150] on link "4 Pick" at bounding box center [524, 149] width 116 height 34
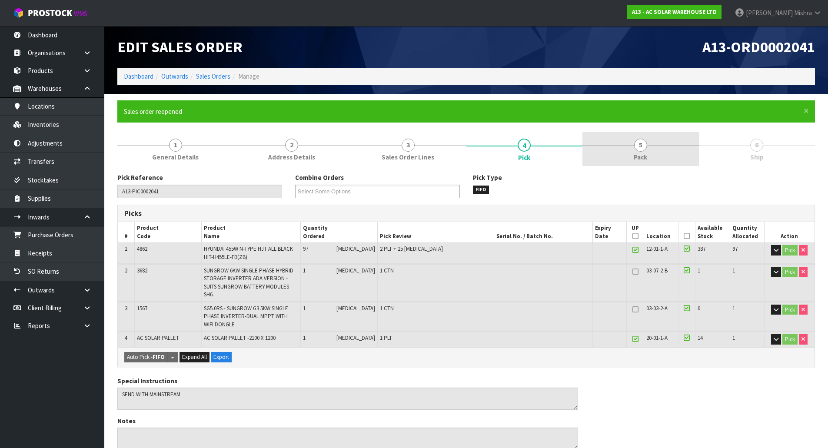
click at [651, 153] on link "5 Pack" at bounding box center [640, 149] width 116 height 34
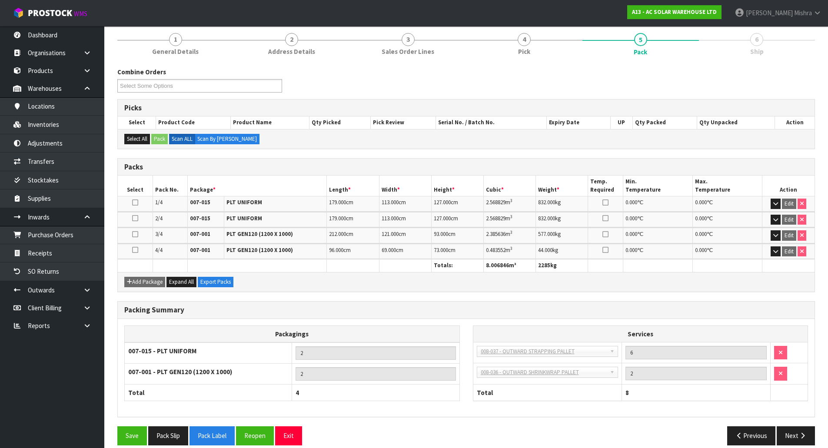
scroll to position [116, 0]
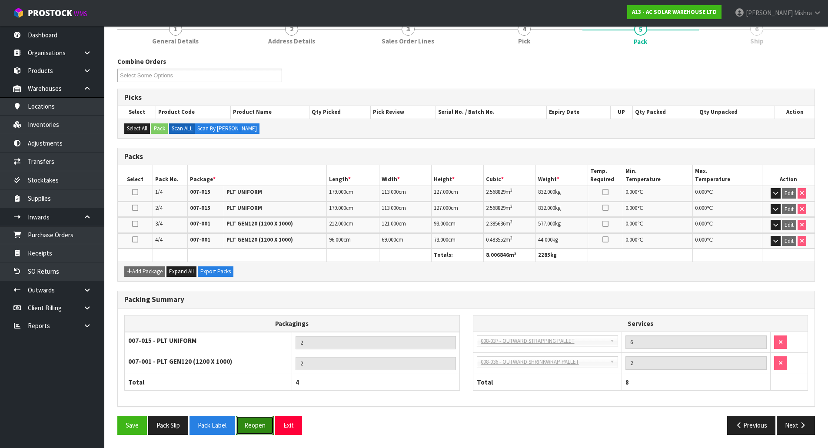
click at [270, 422] on button "Reopen" at bounding box center [255, 425] width 38 height 19
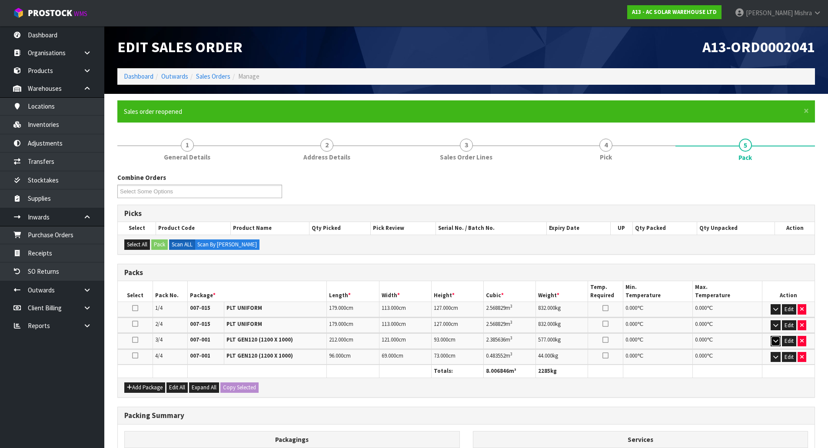
click at [775, 339] on icon "button" at bounding box center [775, 341] width 5 height 6
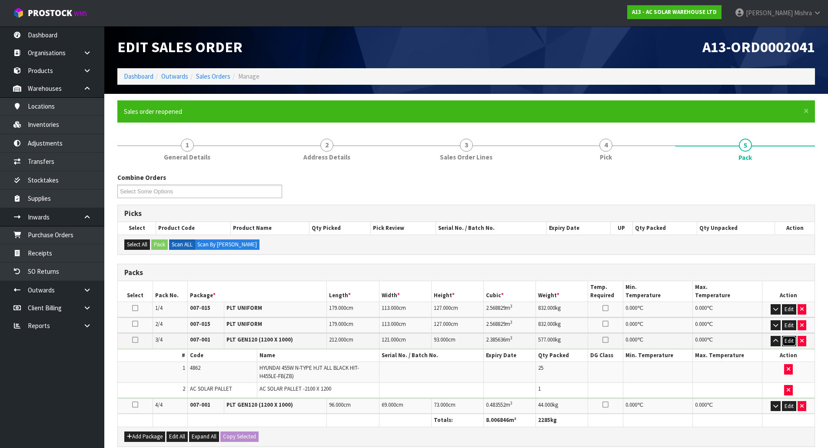
click at [788, 337] on button "Edit" at bounding box center [789, 341] width 14 height 10
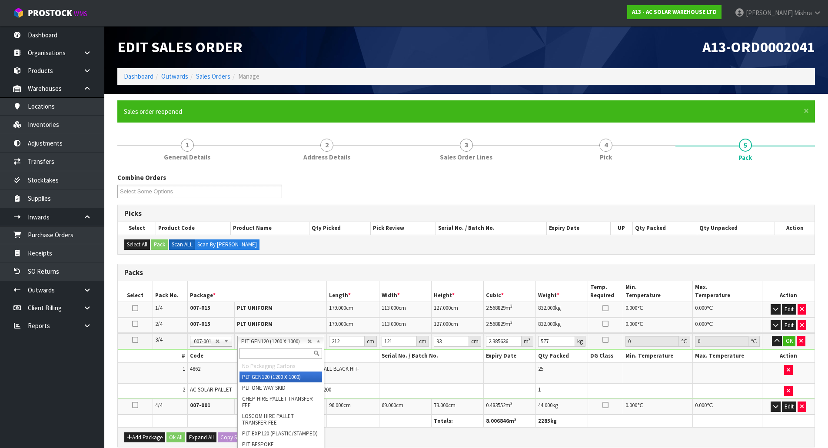
click at [274, 350] on input "text" at bounding box center [280, 353] width 83 height 11
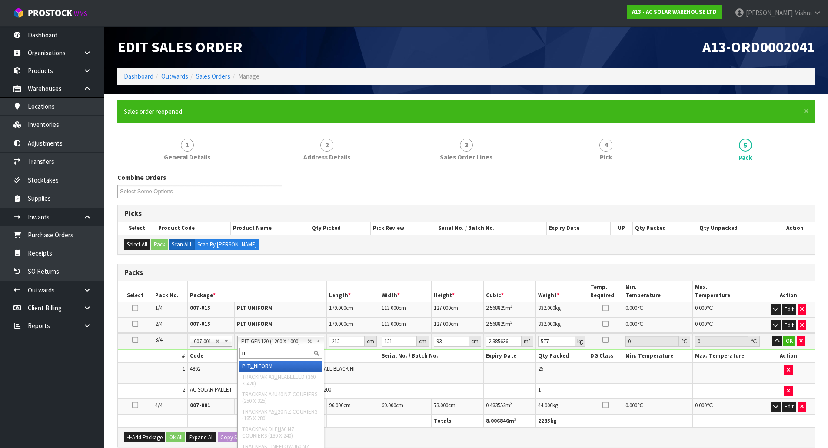
type input "u"
type input "3"
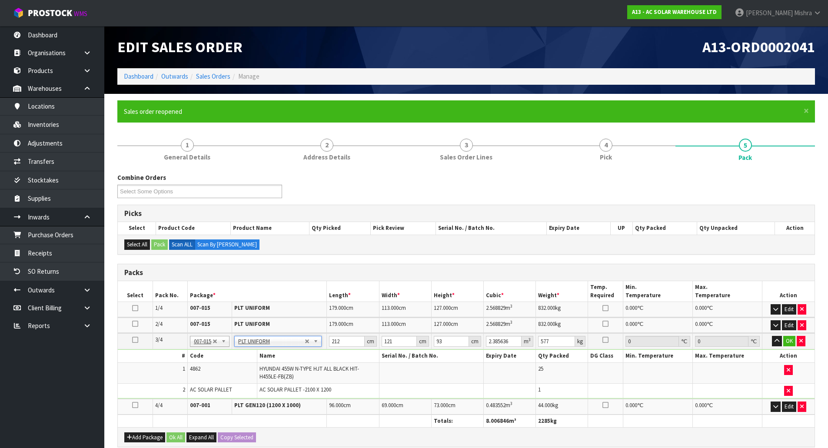
type input "0"
type input "599.775"
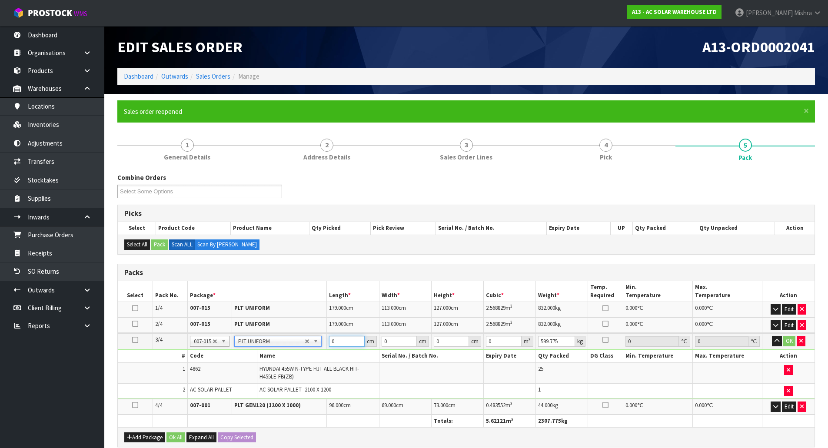
drag, startPoint x: 339, startPoint y: 341, endPoint x: 315, endPoint y: 340, distance: 23.9
click at [315, 341] on tr "3/4 NONE 007-001 007-002 007-004 007-009 007-013 007-014 007-015 007-017 007-01…" at bounding box center [466, 341] width 697 height 16
type input "212"
type input "121"
type input "9"
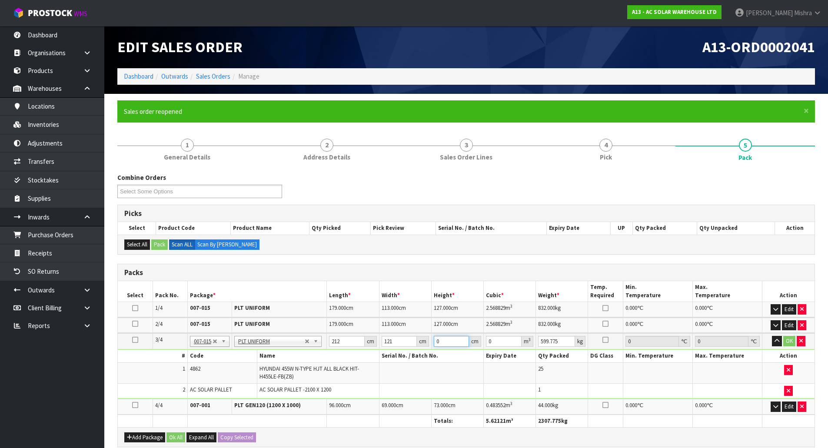
type input "0.230868"
type input "93"
type input "2.385636"
type input "93"
type input "577"
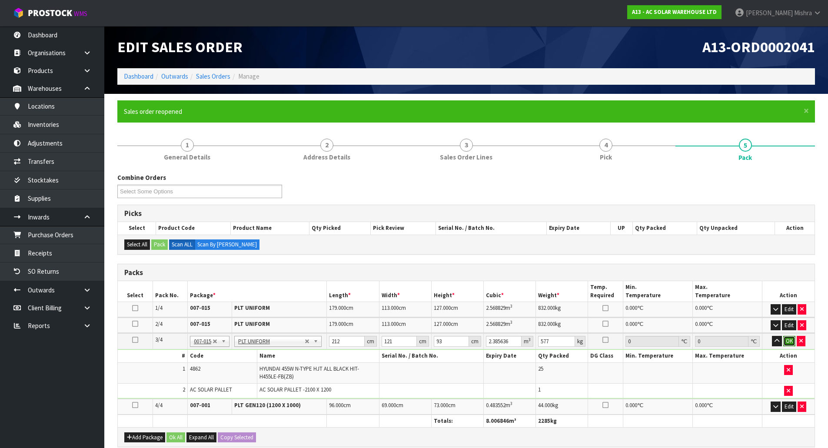
click at [791, 342] on button "OK" at bounding box center [789, 341] width 12 height 10
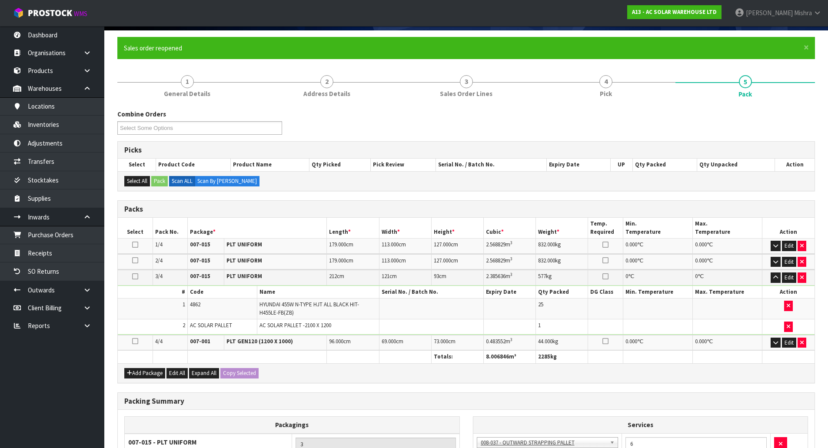
scroll to position [185, 0]
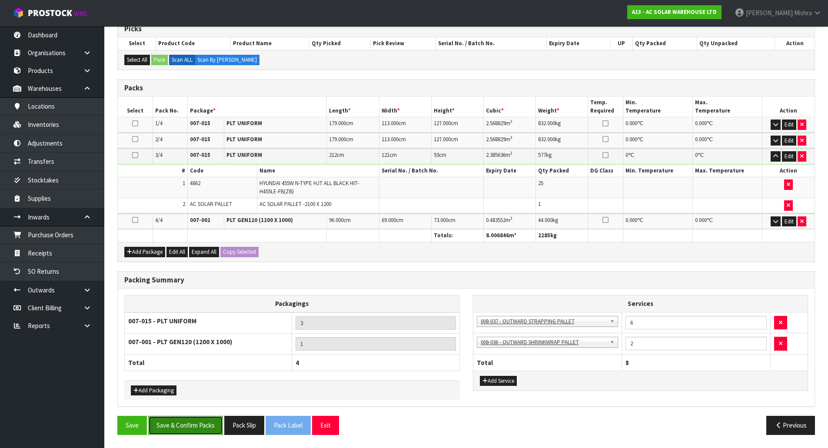
click at [176, 425] on button "Save & Confirm Packs" at bounding box center [185, 425] width 75 height 19
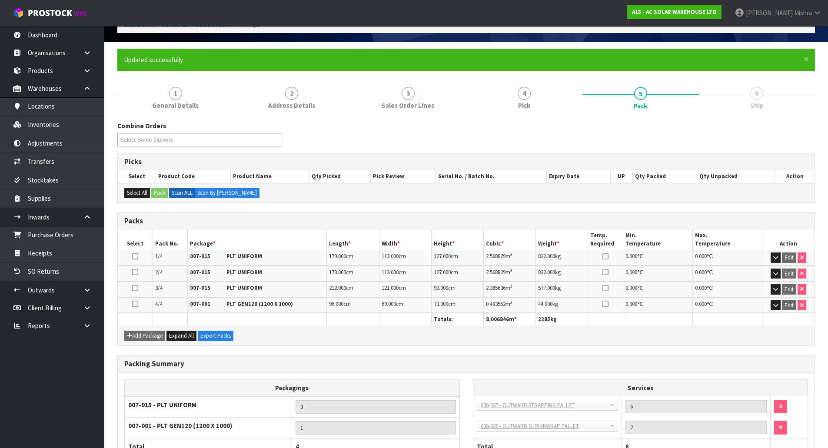
scroll to position [116, 0]
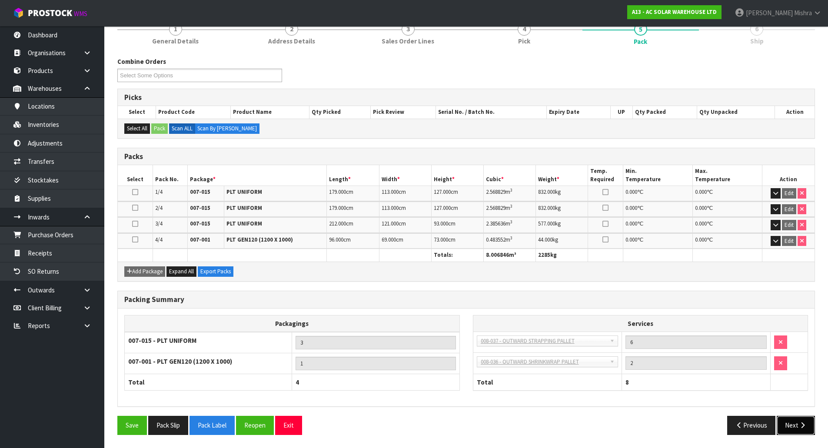
click at [799, 425] on icon "button" at bounding box center [802, 425] width 8 height 7
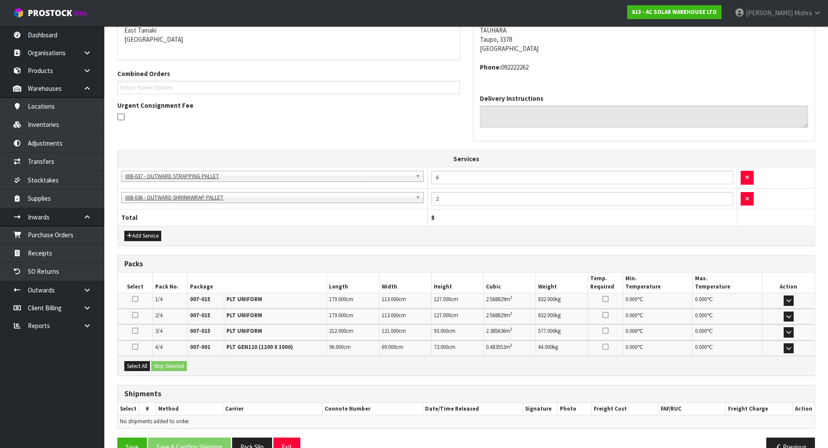
scroll to position [212, 0]
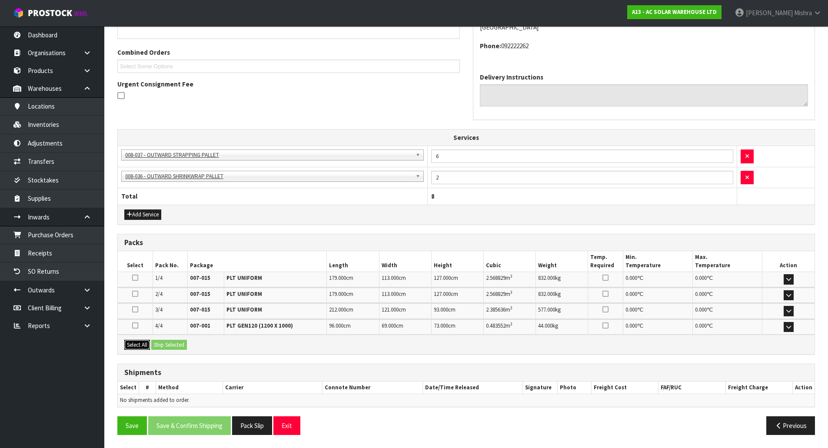
click at [136, 345] on button "Select All" at bounding box center [137, 345] width 26 height 10
click at [176, 343] on button "Ship Selected" at bounding box center [169, 345] width 36 height 10
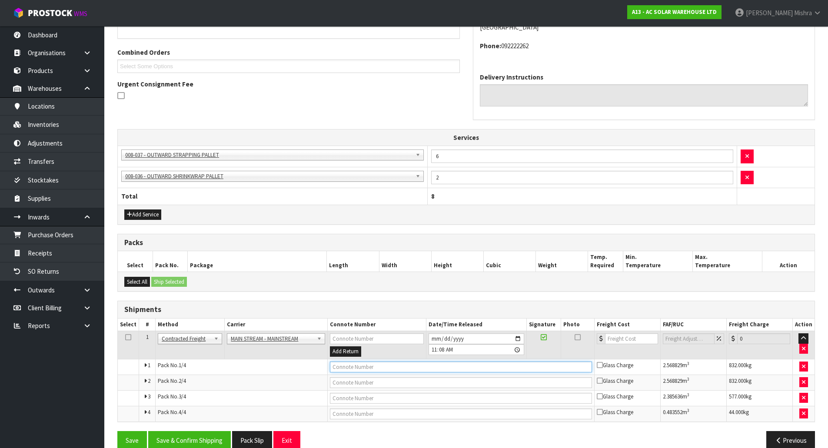
click at [353, 367] on input "text" at bounding box center [461, 367] width 262 height 11
paste input "CWL7733137"
type input "CWL7733137"
click at [436, 337] on input "[DATE]" at bounding box center [477, 338] width 96 height 11
type input "[DATE]"
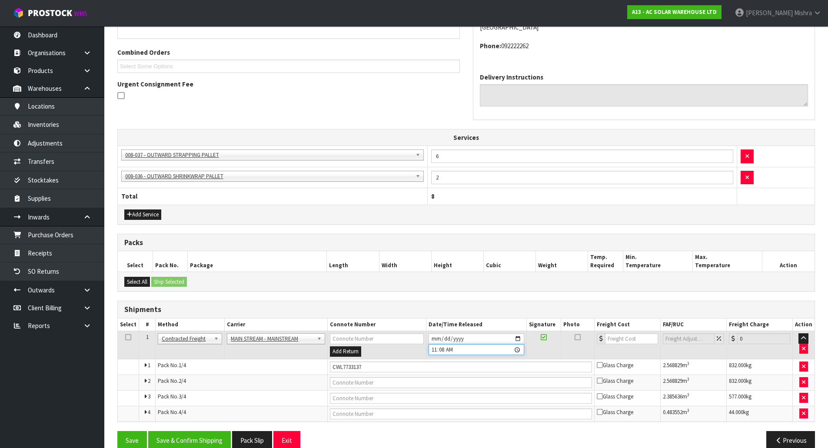
click at [433, 349] on input "11:08:00.000" at bounding box center [477, 349] width 96 height 11
type input "12:45"
click at [628, 338] on input "number" at bounding box center [631, 338] width 53 height 11
click at [638, 339] on input "number" at bounding box center [631, 338] width 53 height 11
paste input "448.56"
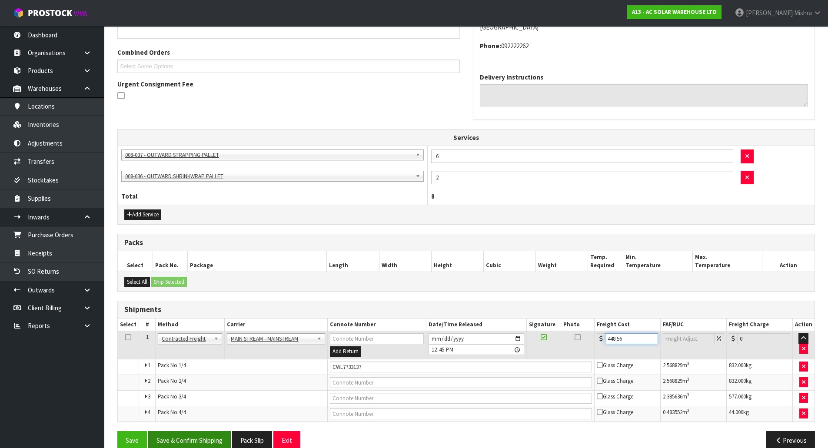
type input "448.56"
click at [197, 434] on button "Save & Confirm Shipping" at bounding box center [189, 440] width 83 height 19
